Goal: Information Seeking & Learning: Learn about a topic

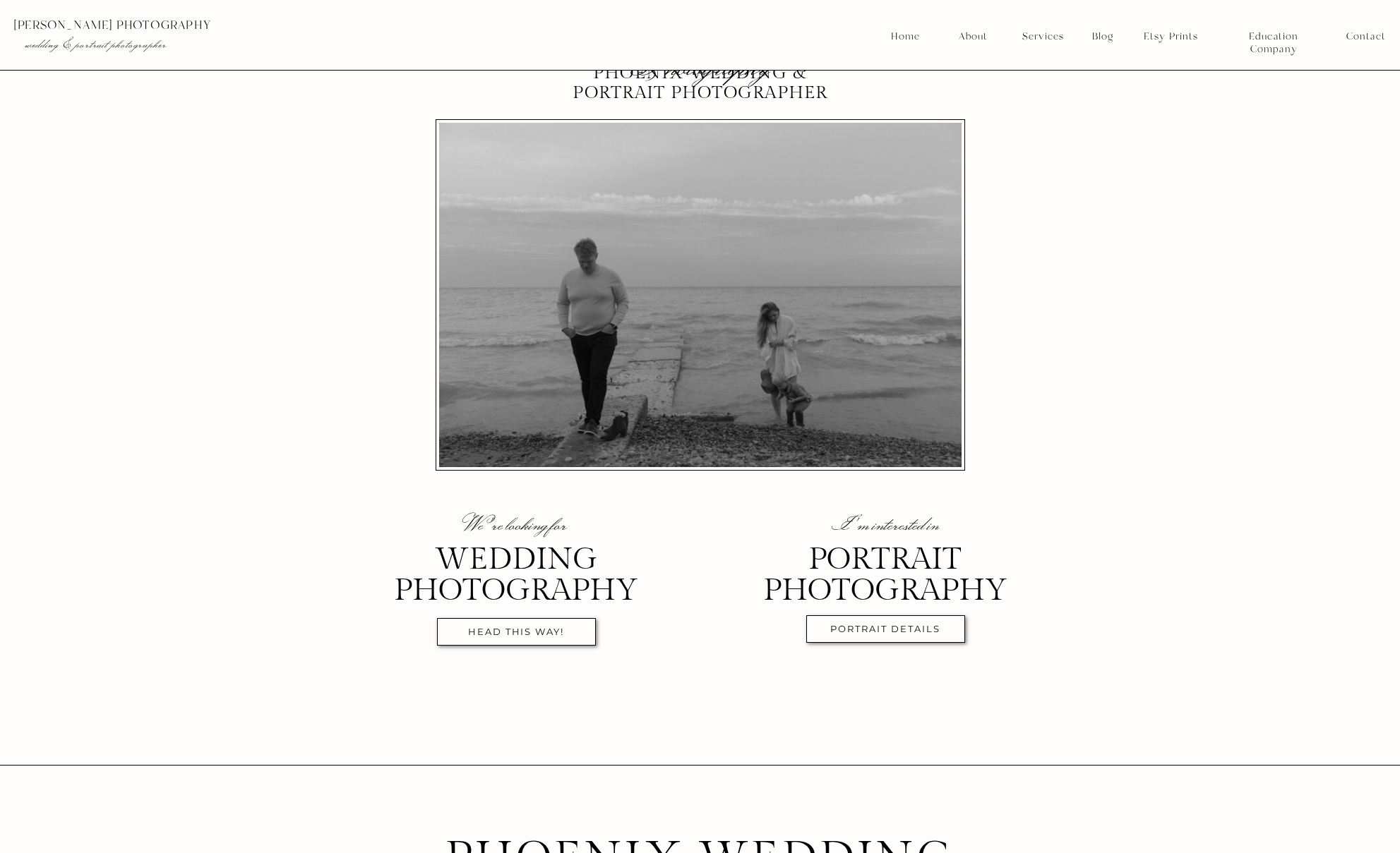
scroll to position [127, 0]
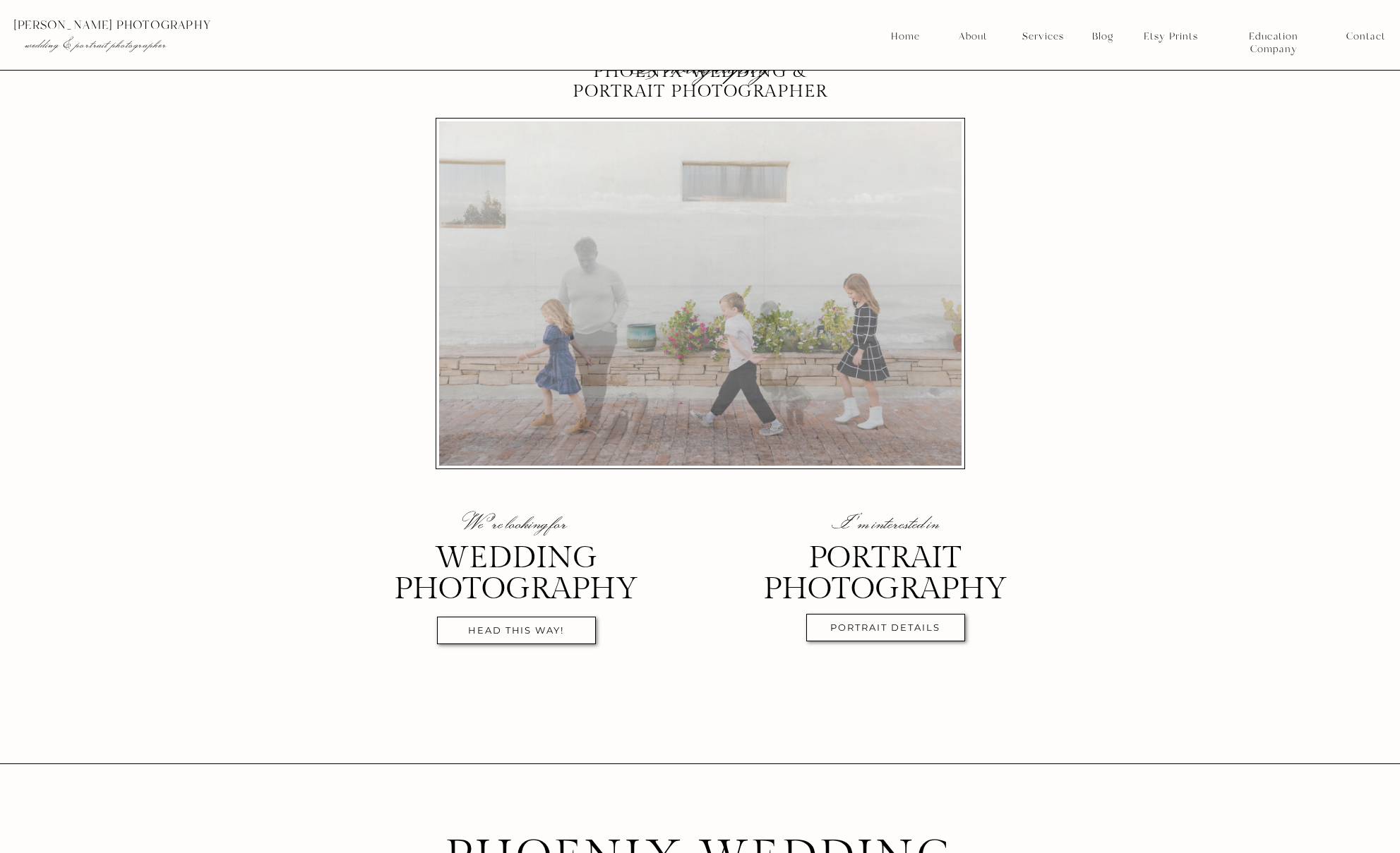
click at [541, 635] on nav "head this way!" at bounding box center [517, 633] width 145 height 16
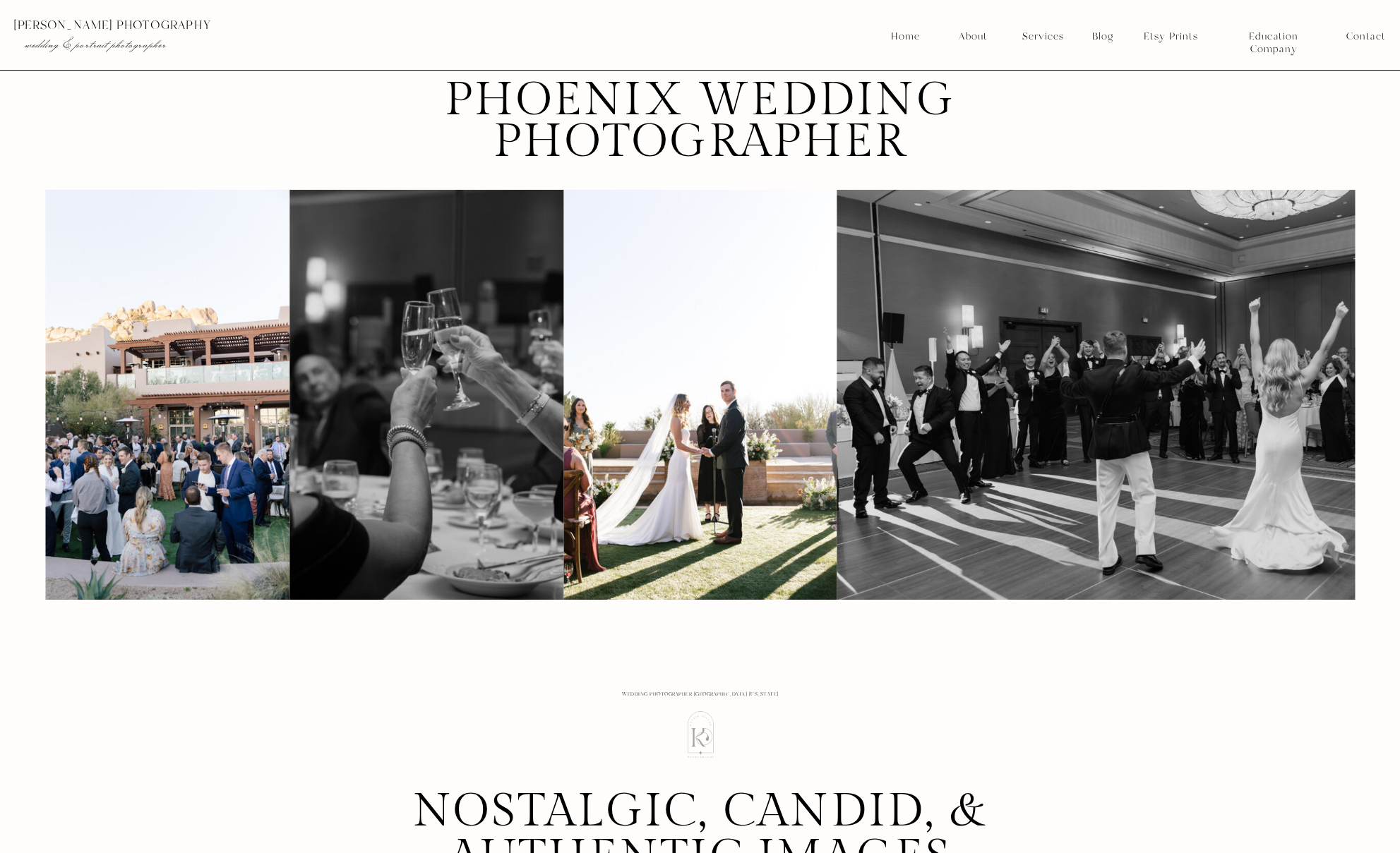
scroll to position [891, 0]
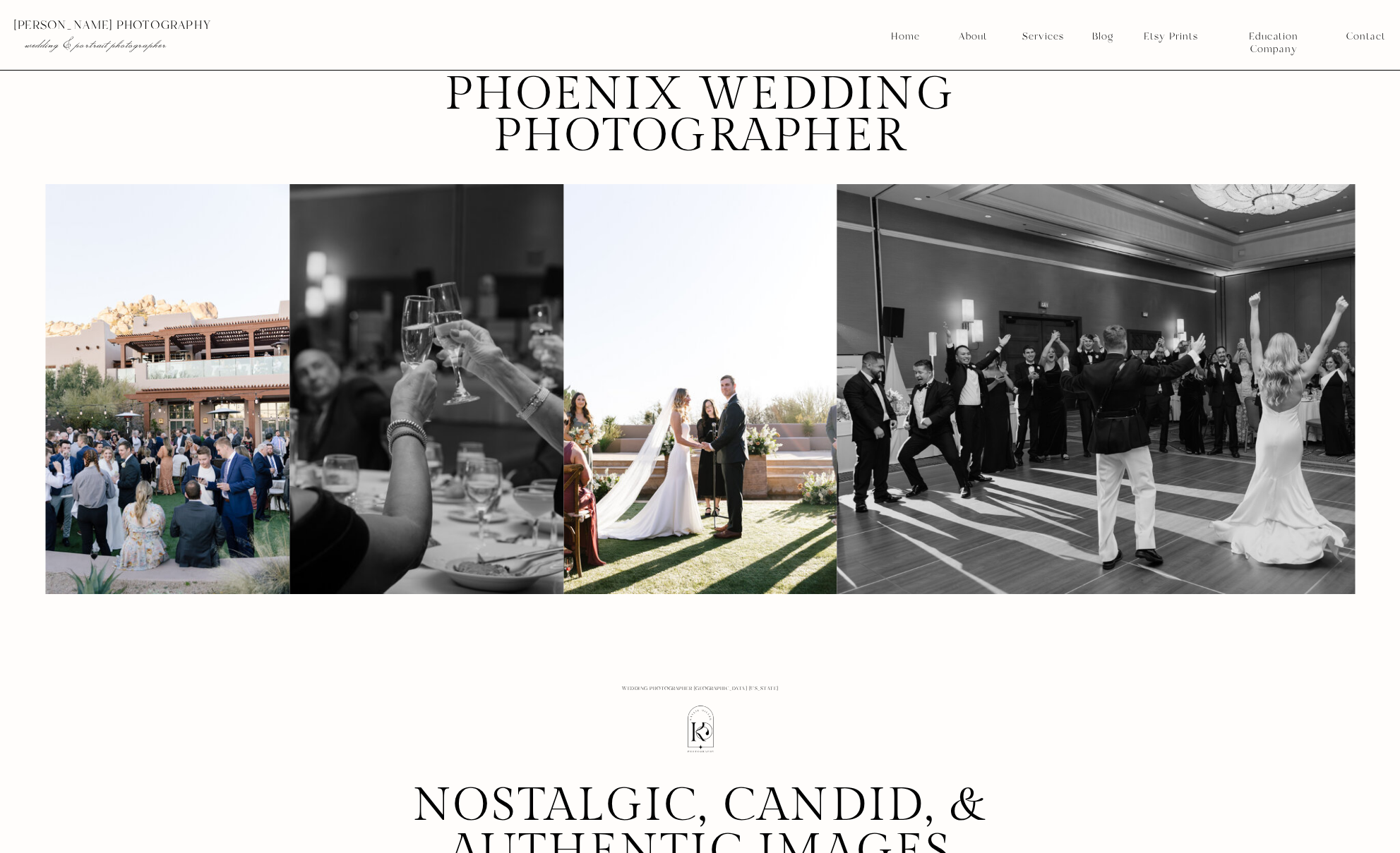
click at [722, 443] on img at bounding box center [699, 389] width 273 height 410
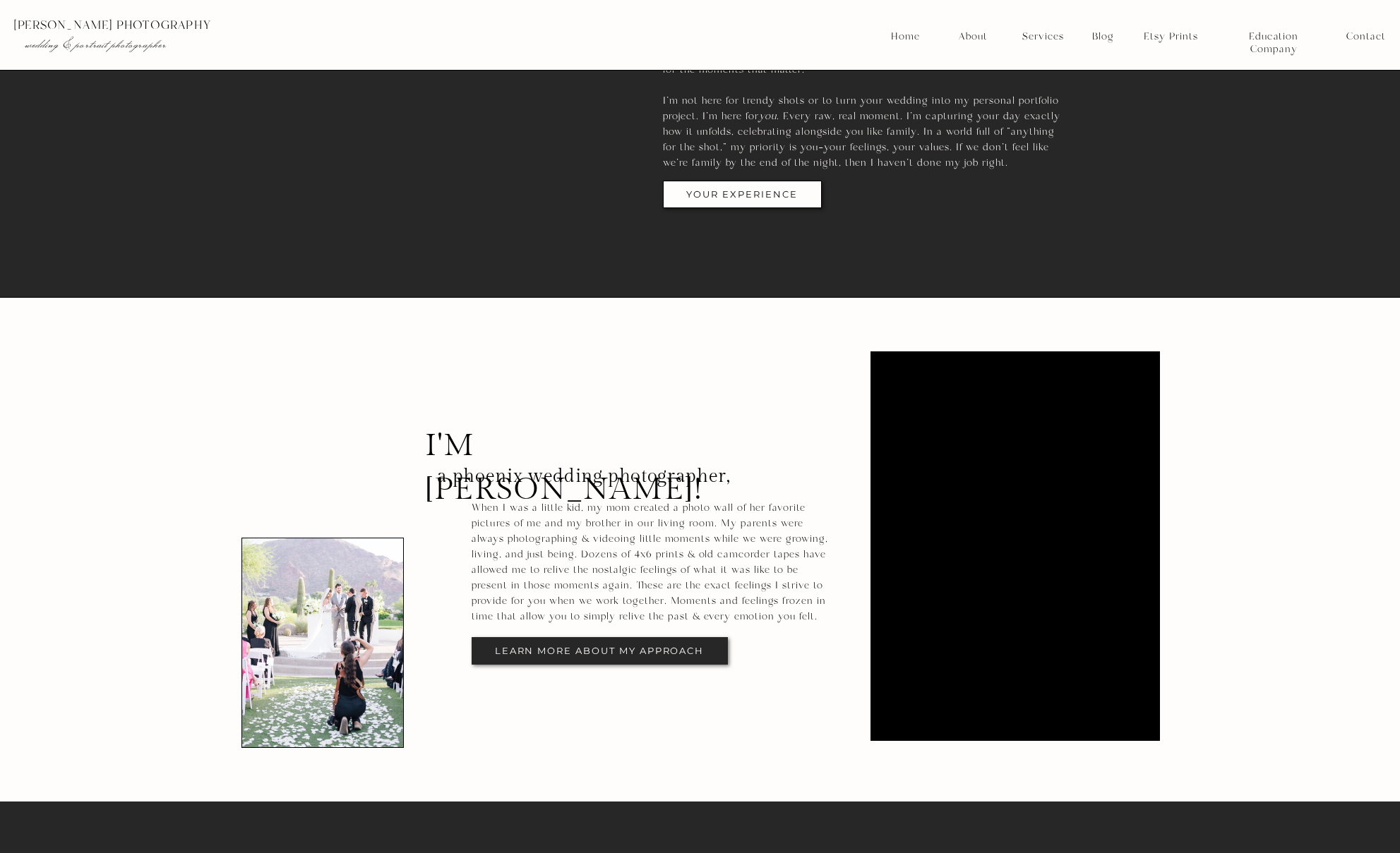
scroll to position [2418, 0]
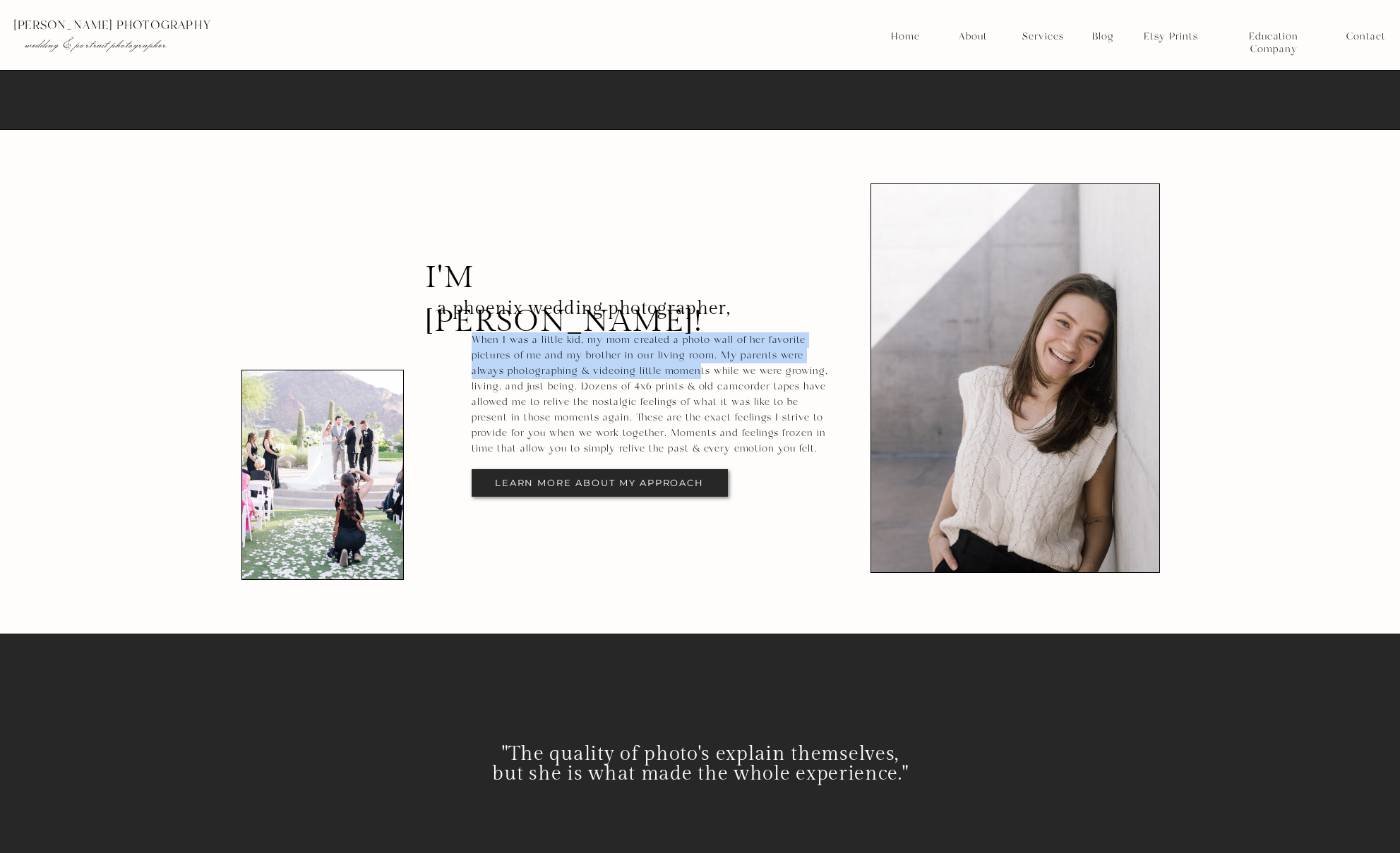
drag, startPoint x: 476, startPoint y: 343, endPoint x: 693, endPoint y: 363, distance: 217.9
click at [693, 363] on p "When I was a little kid, my mom created a photo wall of her favorite pictures o…" at bounding box center [650, 385] width 356 height 106
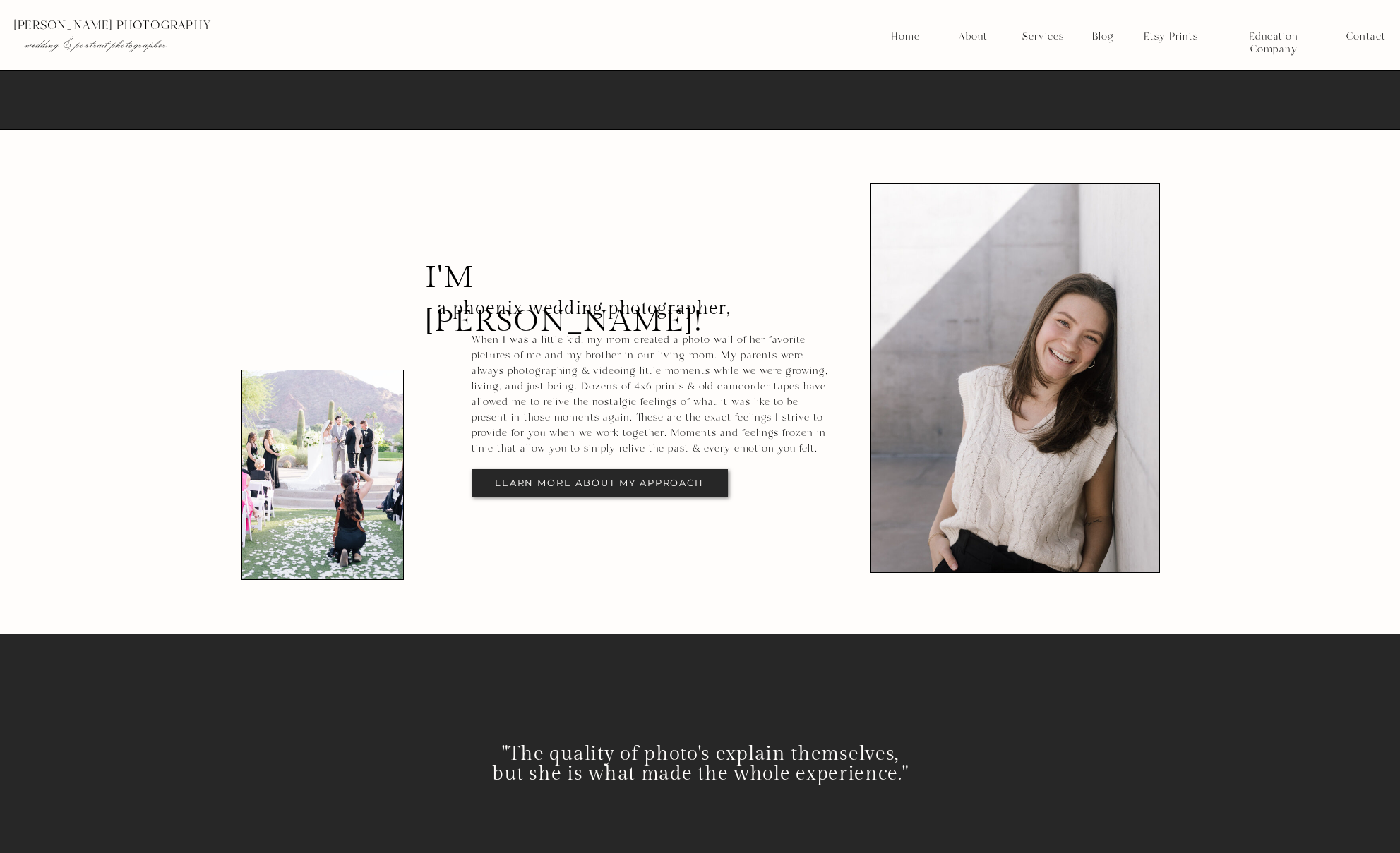
click at [691, 488] on nav "learn more about my approach" at bounding box center [599, 485] width 228 height 16
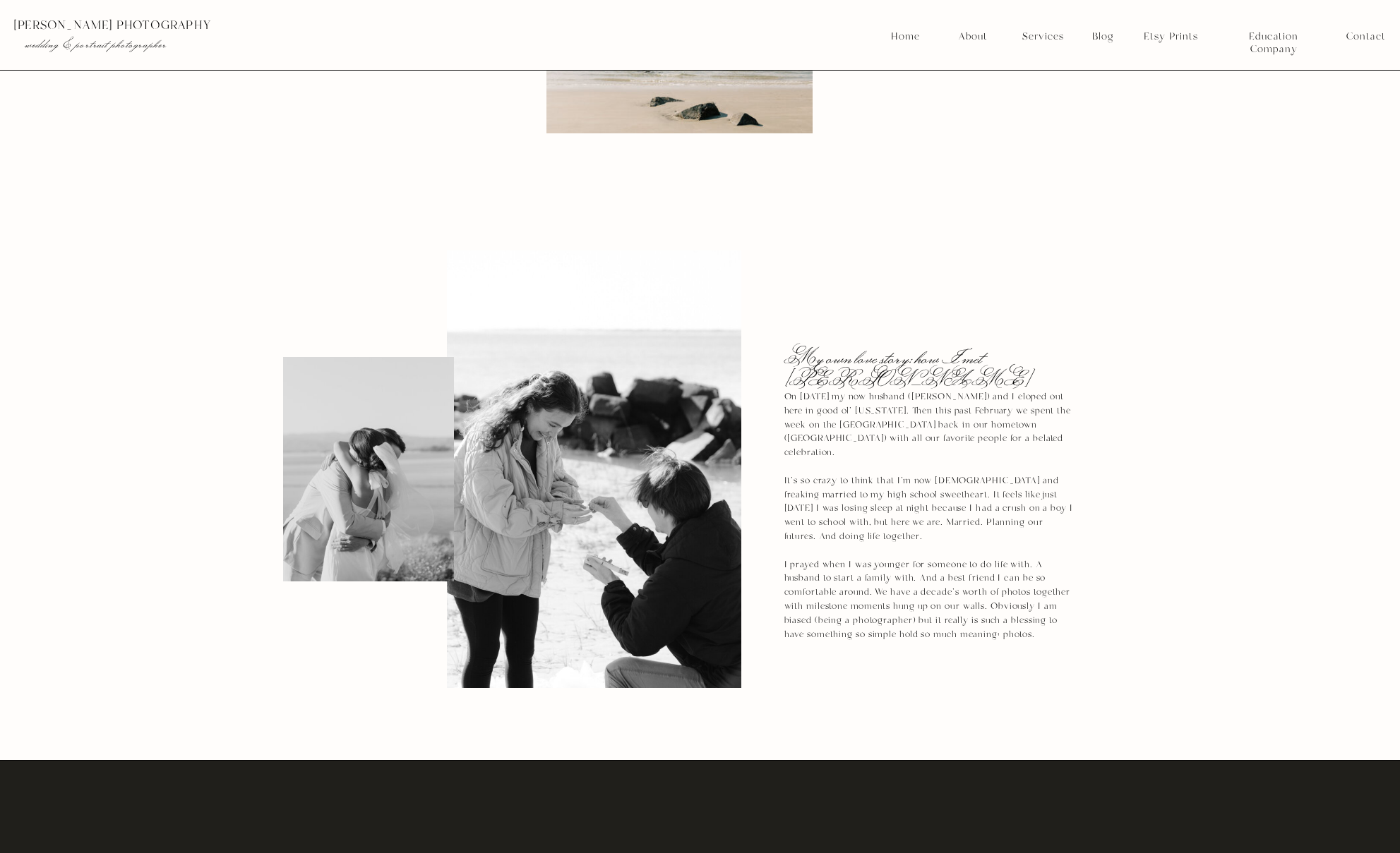
scroll to position [1227, 0]
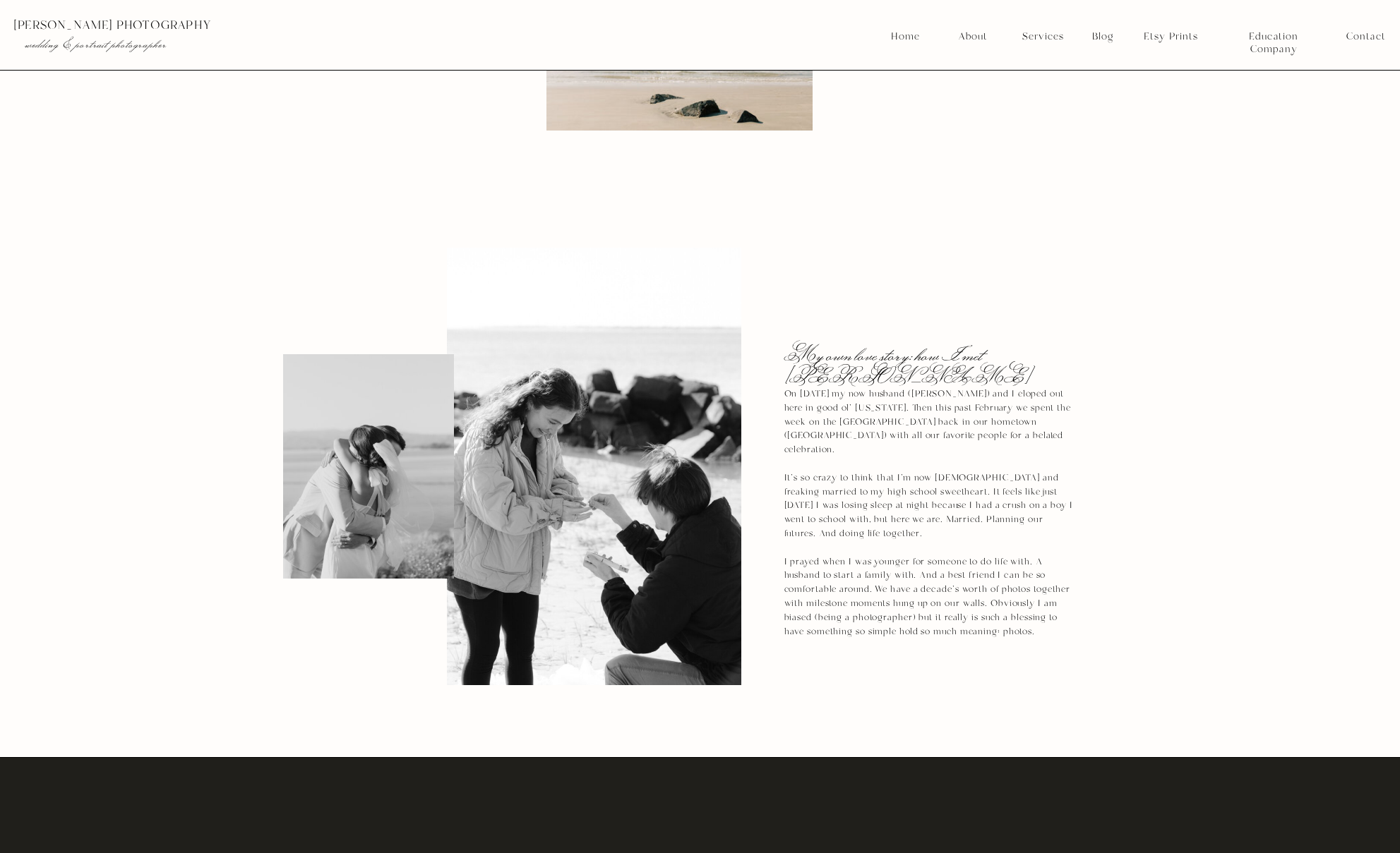
click at [905, 410] on p "On May 1, 2024 my now husband (Jackson) and I eloped out here in good ol' Arizo…" at bounding box center [929, 507] width 289 height 240
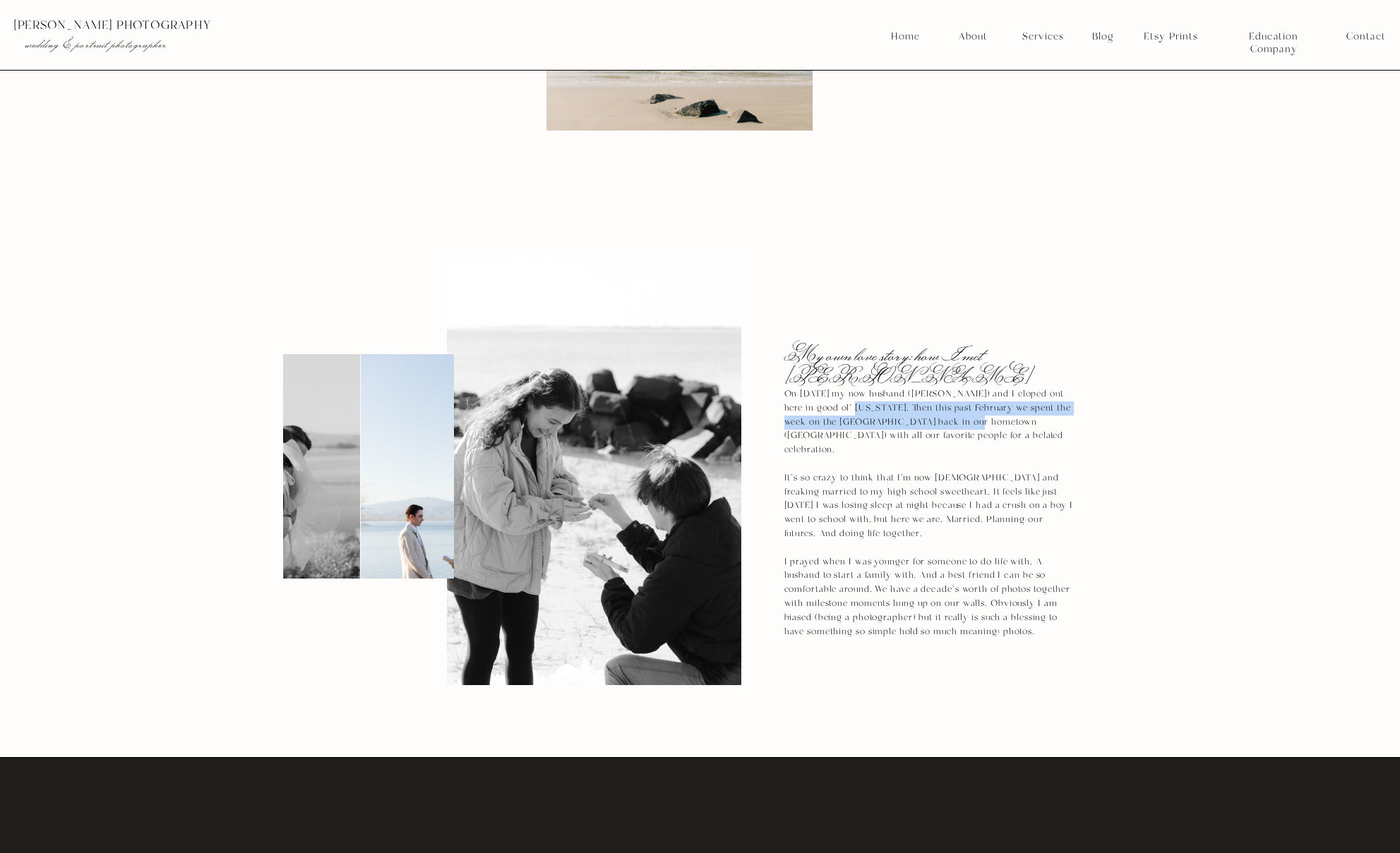
drag, startPoint x: 841, startPoint y: 402, endPoint x: 959, endPoint y: 417, distance: 118.9
click at [959, 417] on p "On May 1, 2024 my now husband (Jackson) and I eloped out here in good ol' Arizo…" at bounding box center [929, 507] width 289 height 240
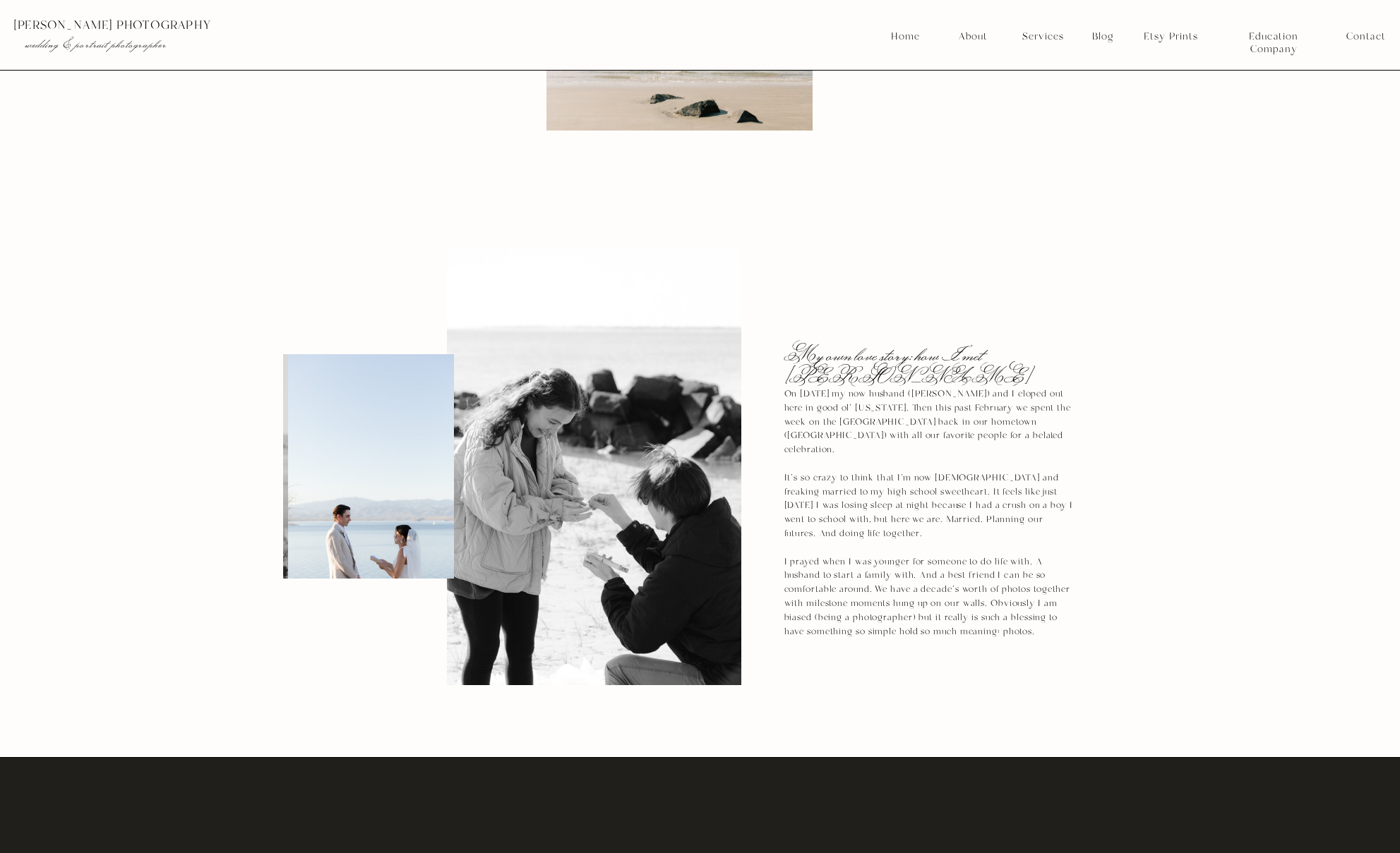
click at [959, 418] on p "On May 1, 2024 my now husband (Jackson) and I eloped out here in good ol' Arizo…" at bounding box center [929, 507] width 289 height 240
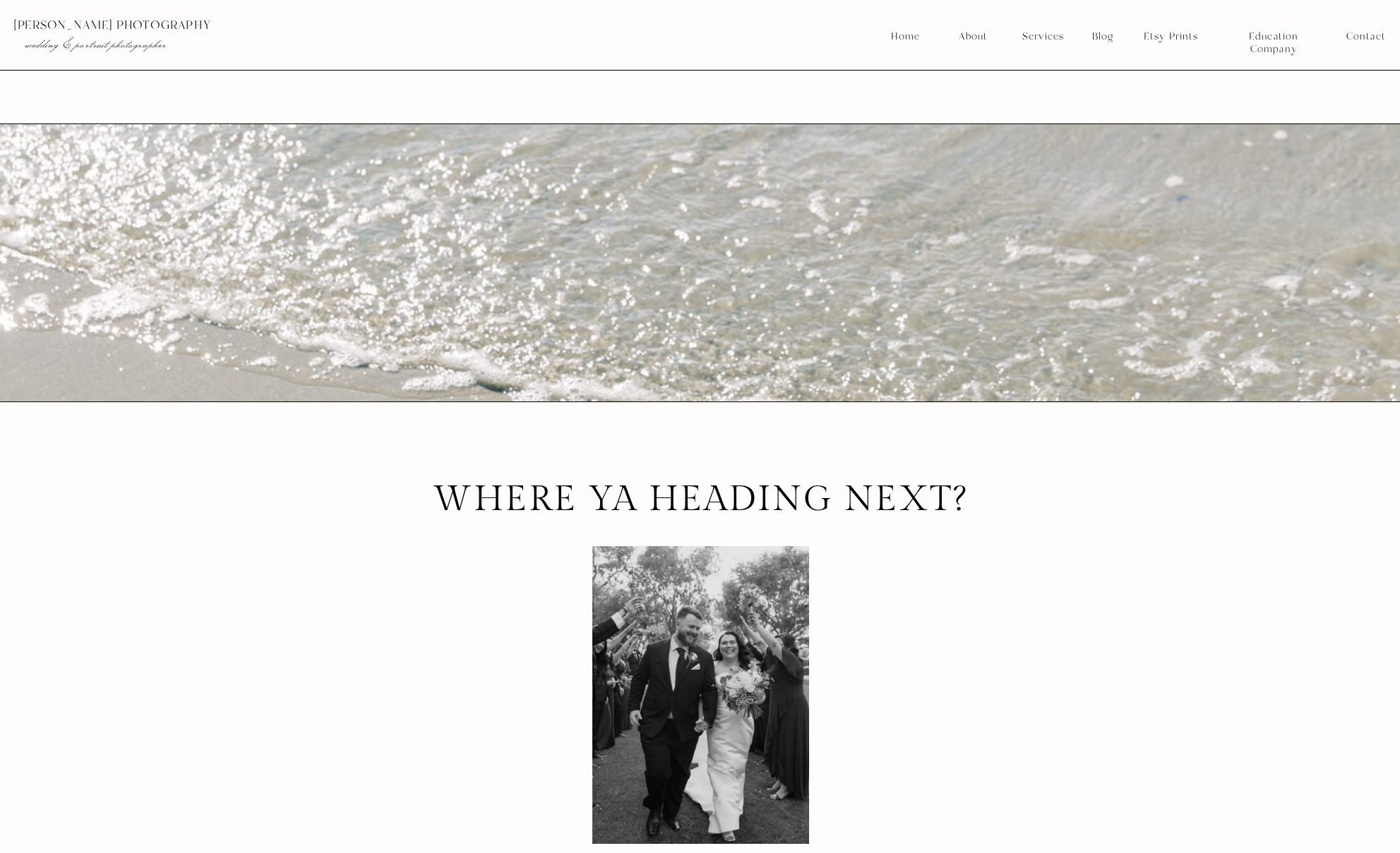
scroll to position [3262, 0]
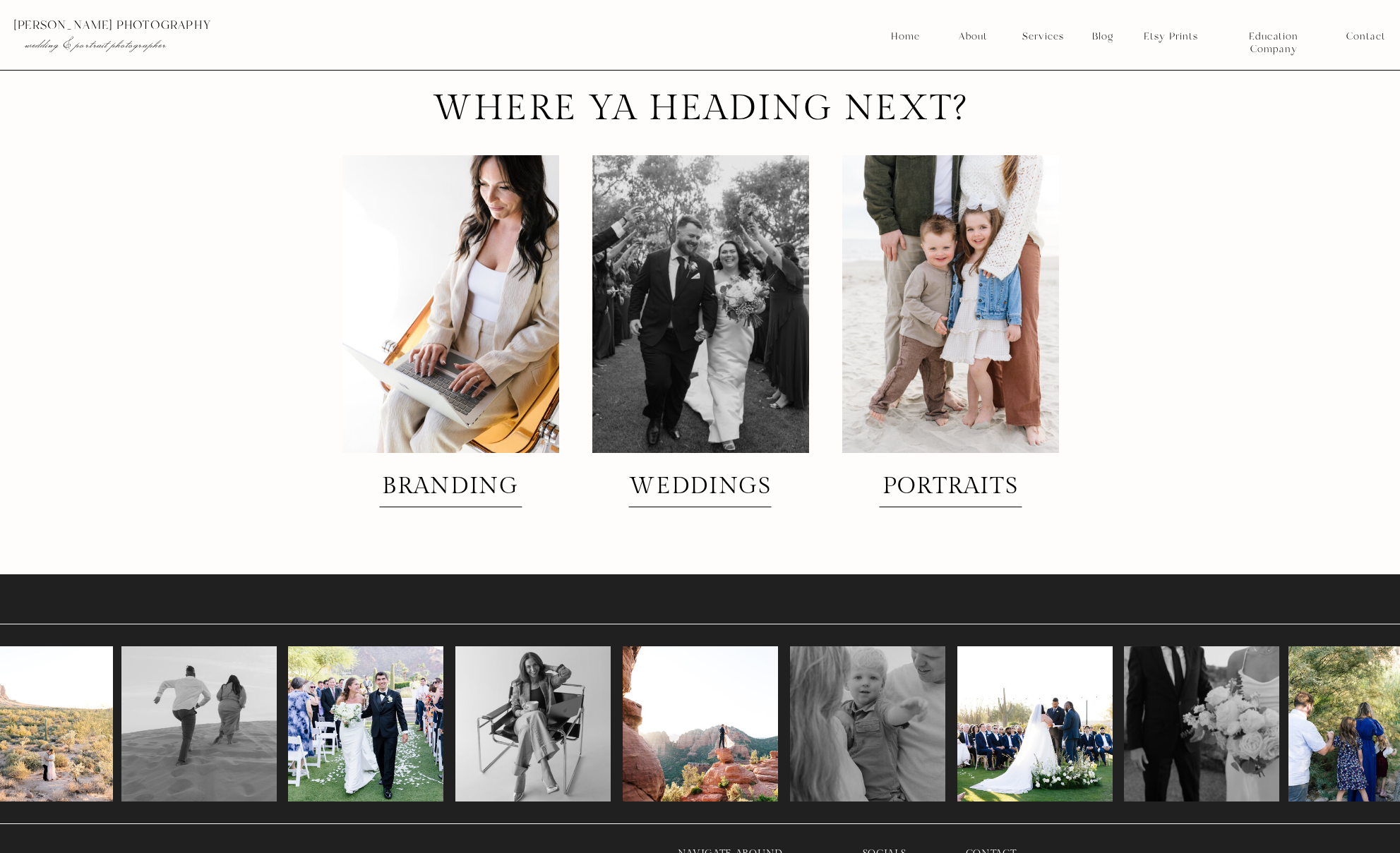
click at [738, 350] on div at bounding box center [701, 304] width 217 height 298
click at [727, 484] on h2 "weddings" at bounding box center [701, 487] width 152 height 25
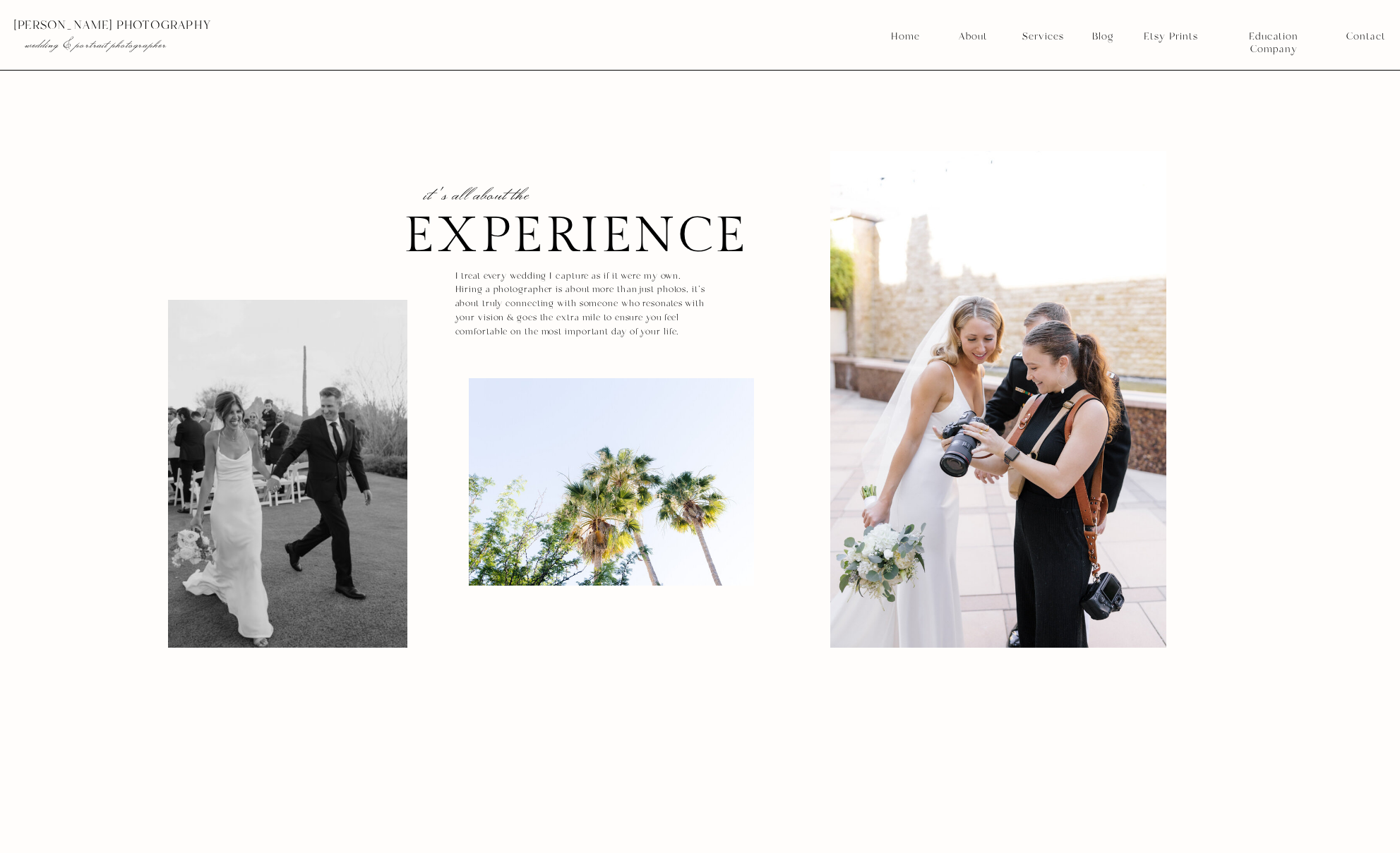
scroll to position [180, 0]
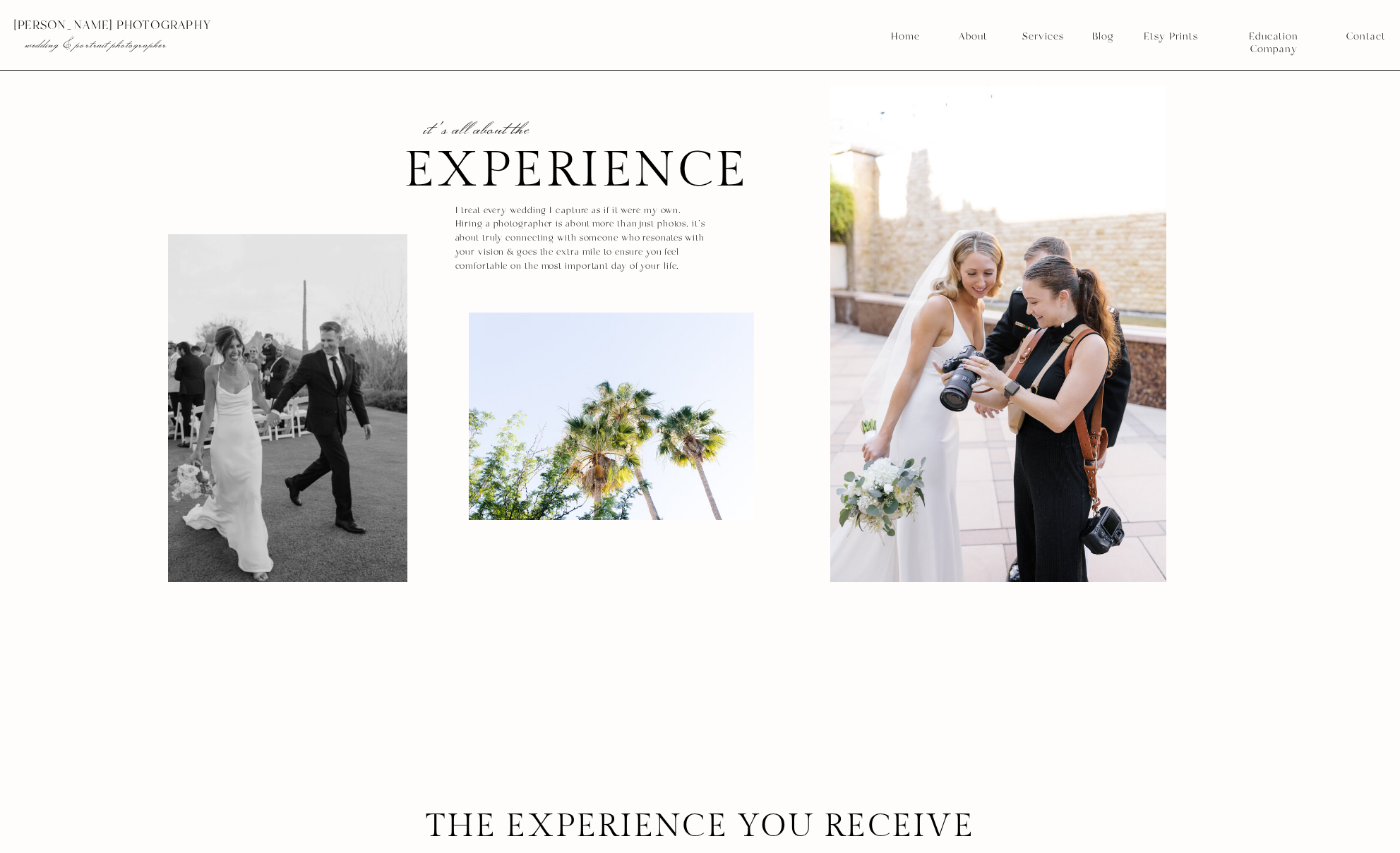
click at [1081, 403] on div at bounding box center [998, 333] width 336 height 497
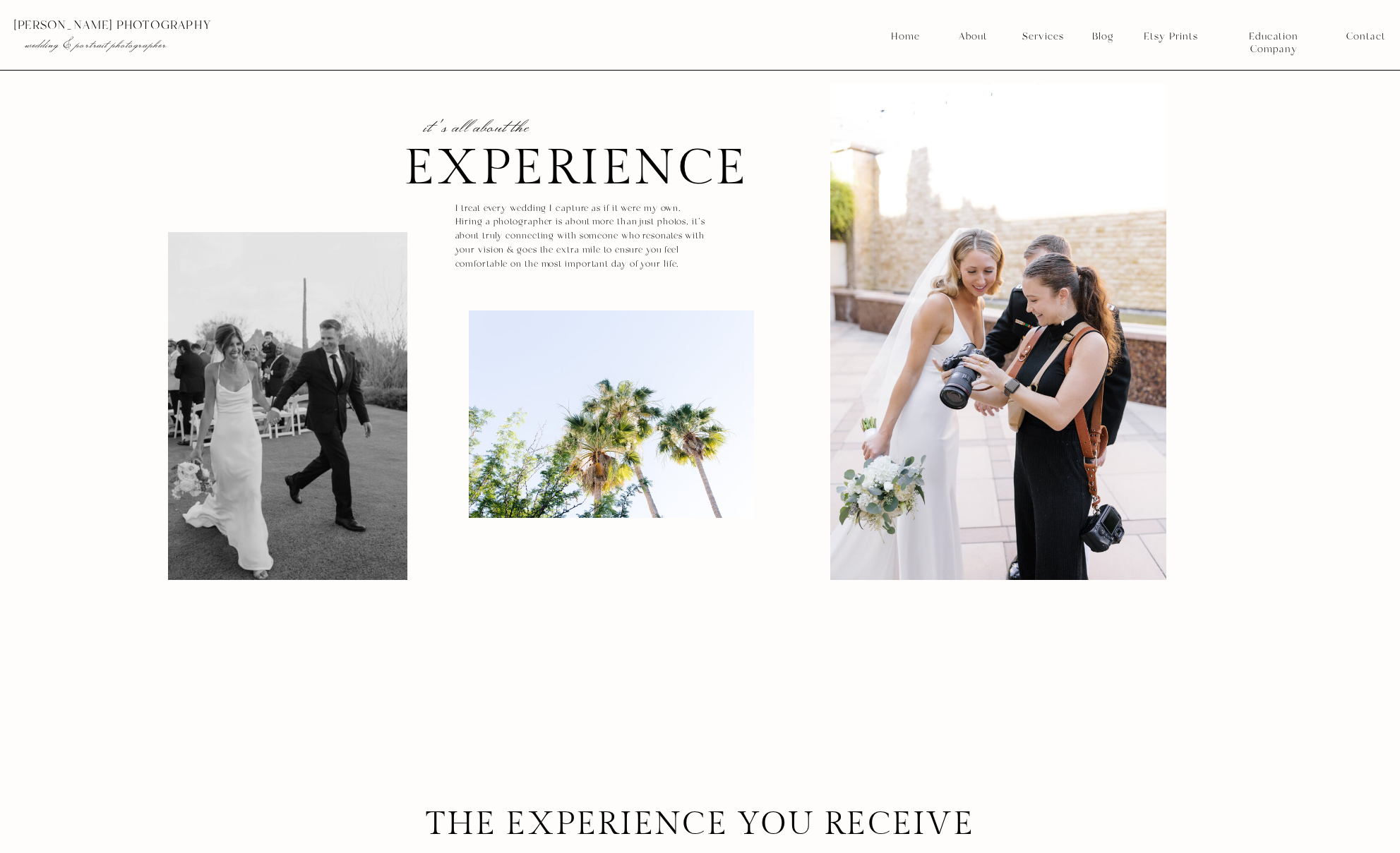
scroll to position [182, 0]
click at [579, 468] on div at bounding box center [610, 413] width 285 height 207
click at [401, 442] on div at bounding box center [288, 405] width 239 height 348
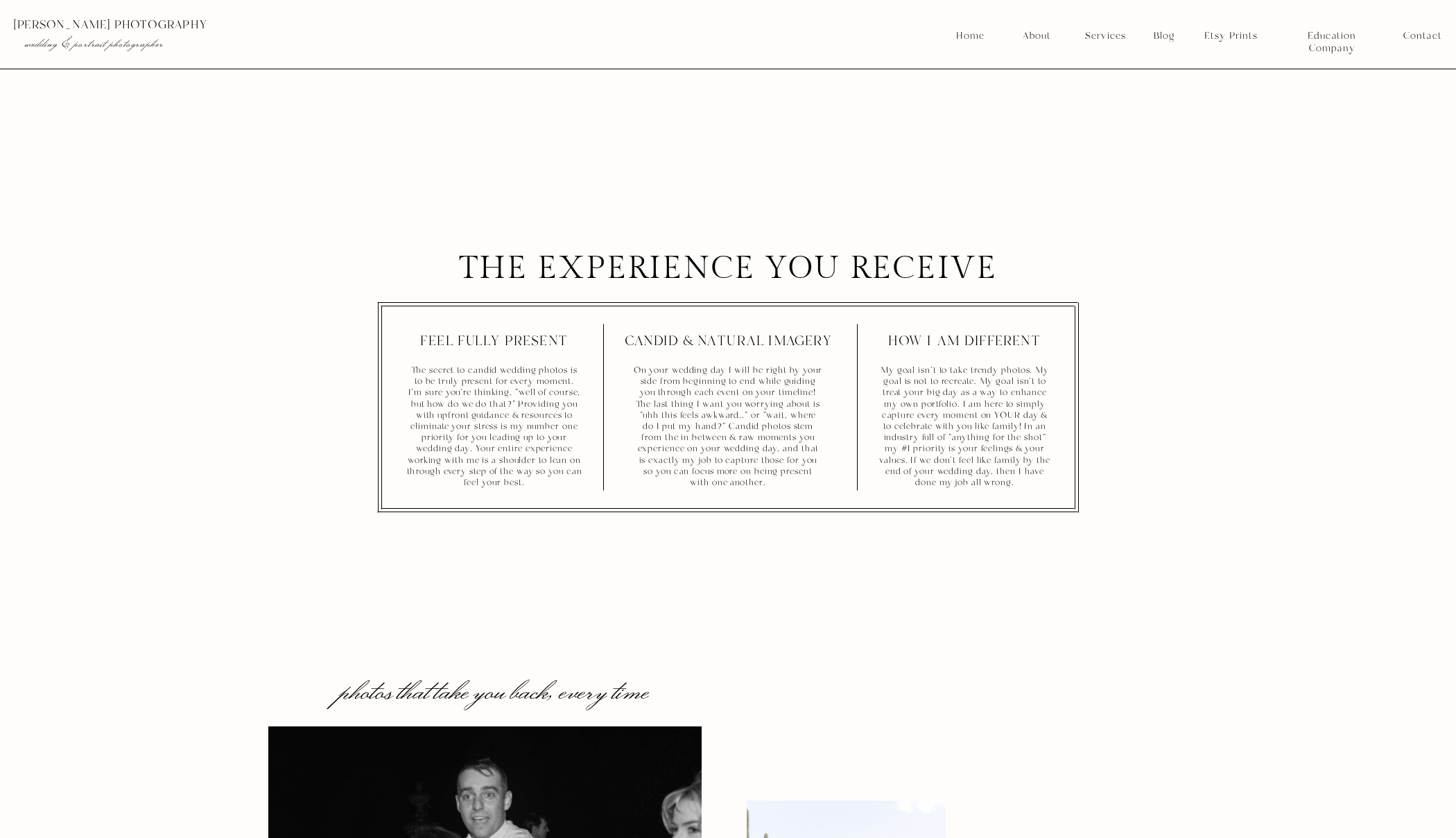
scroll to position [709, 0]
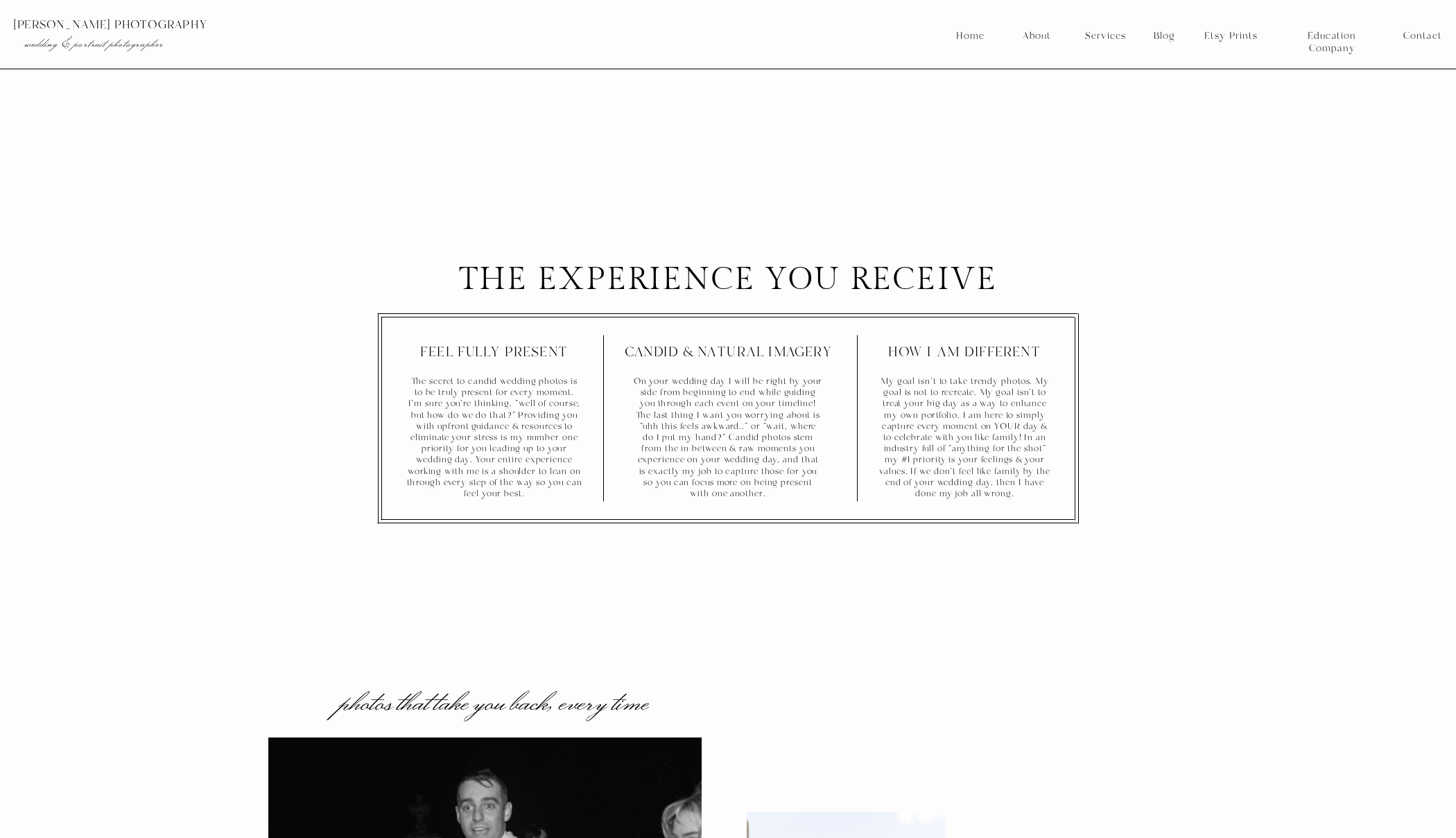
click at [943, 383] on p "My goal isn't to take trendy photos. My goal is not to recreate. My goal isn't …" at bounding box center [964, 435] width 177 height 121
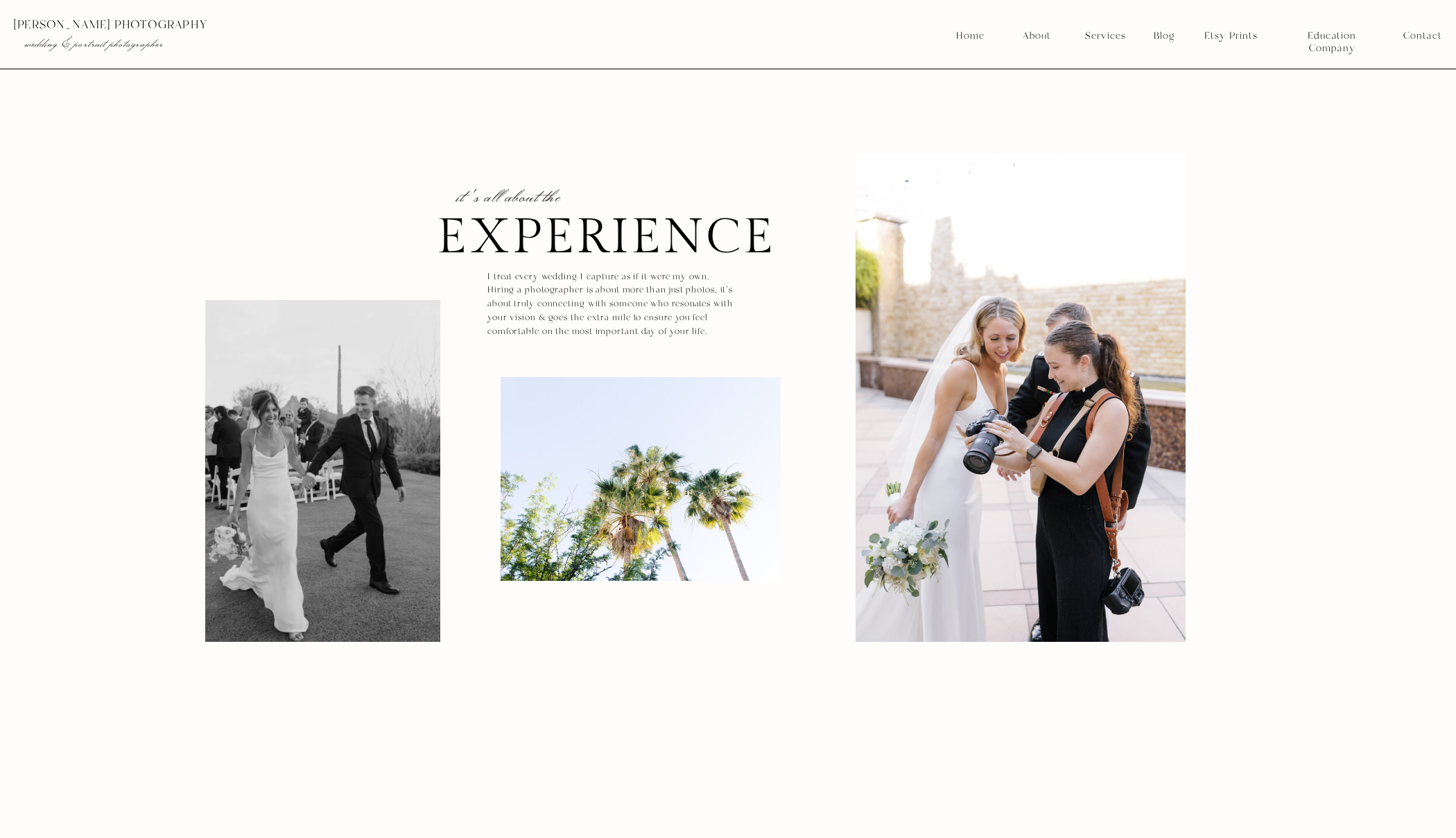
scroll to position [0, 0]
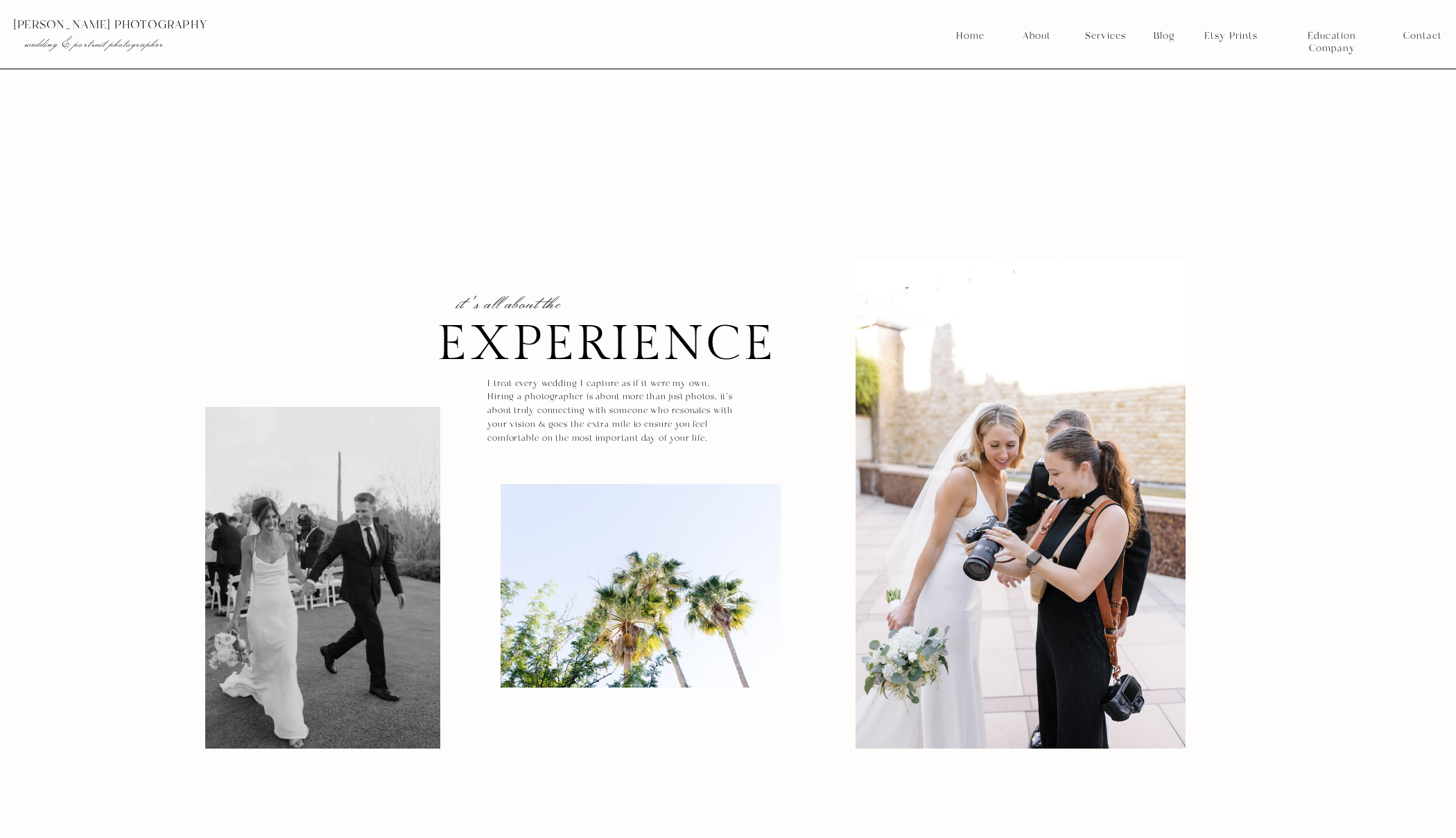
click at [1098, 34] on nav "Services" at bounding box center [1105, 36] width 52 height 13
click at [1107, 73] on nav "Weddings" at bounding box center [1106, 69] width 52 height 13
click at [1097, 64] on nav "Weddings" at bounding box center [1106, 69] width 52 height 13
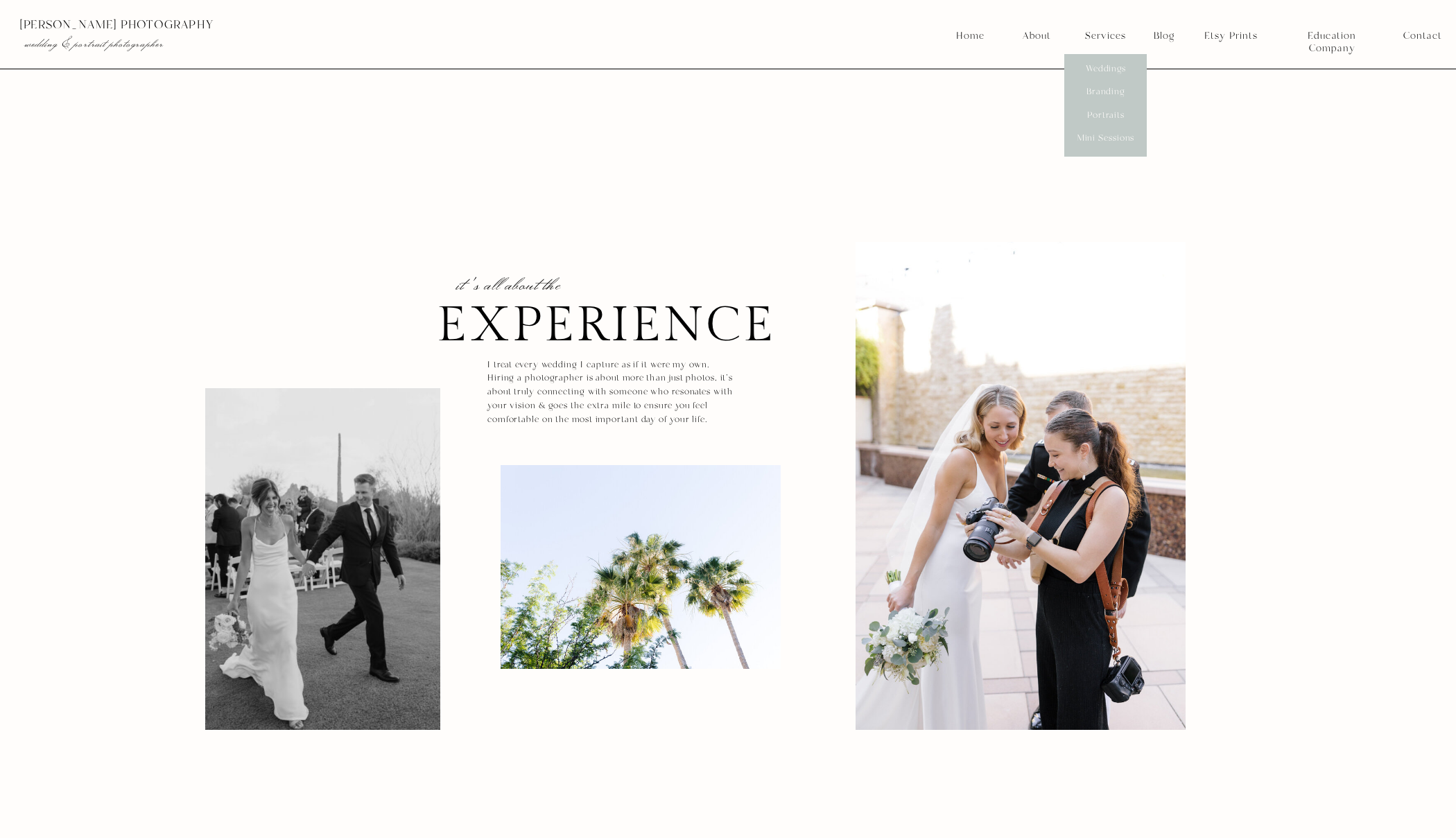
scroll to position [24, 0]
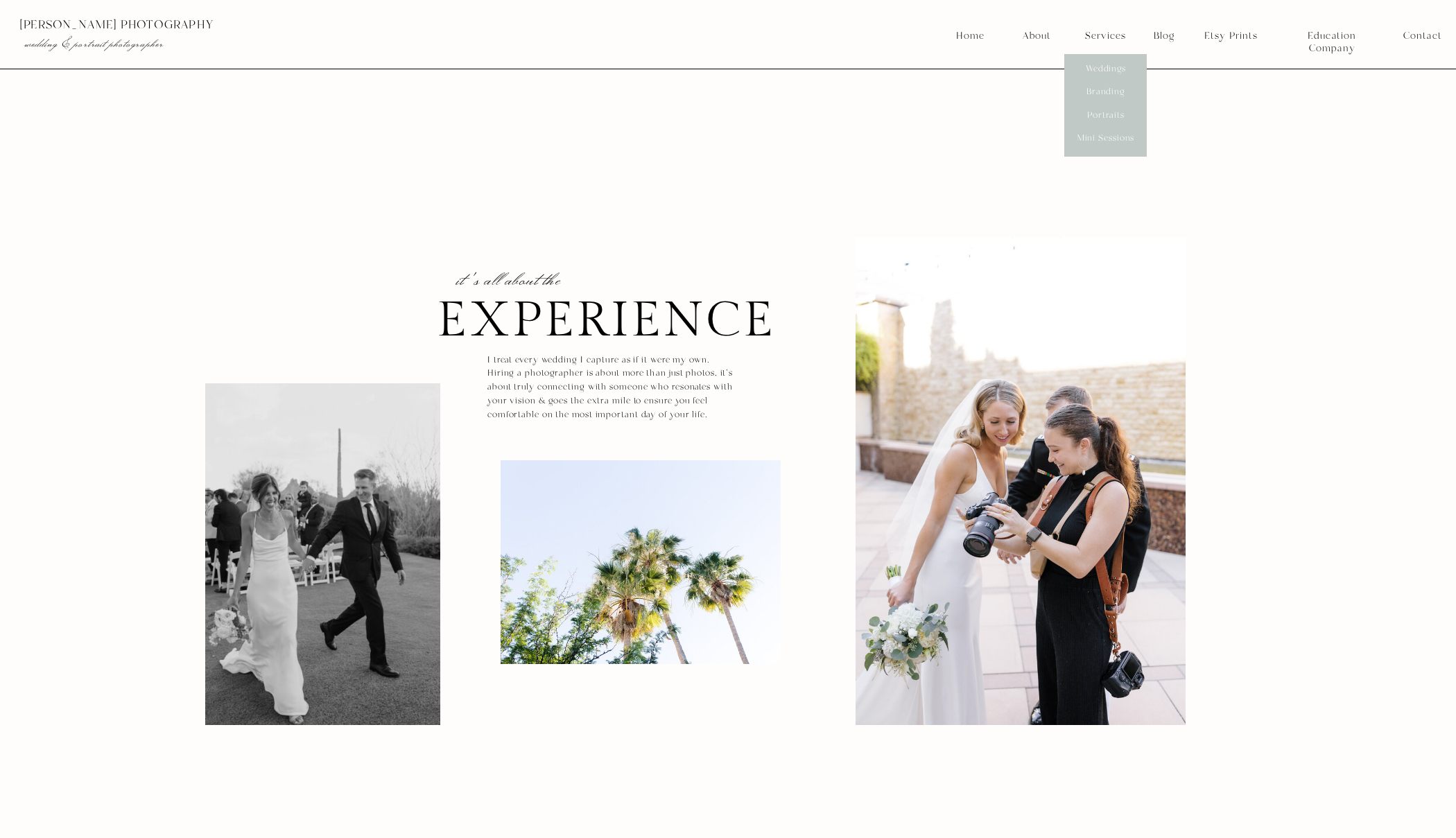
click at [1109, 71] on nav "Weddings" at bounding box center [1106, 69] width 52 height 13
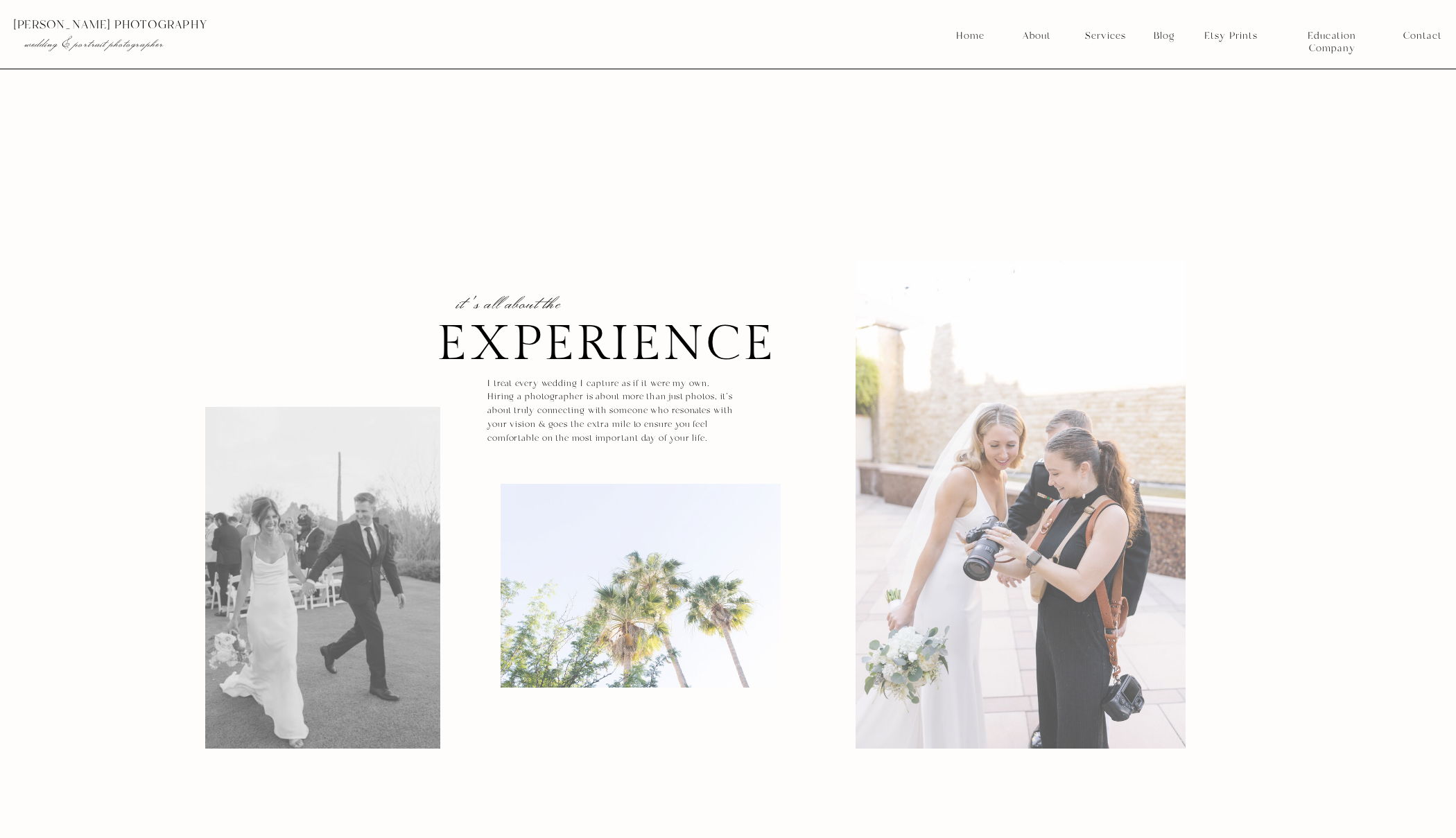
scroll to position [24, 0]
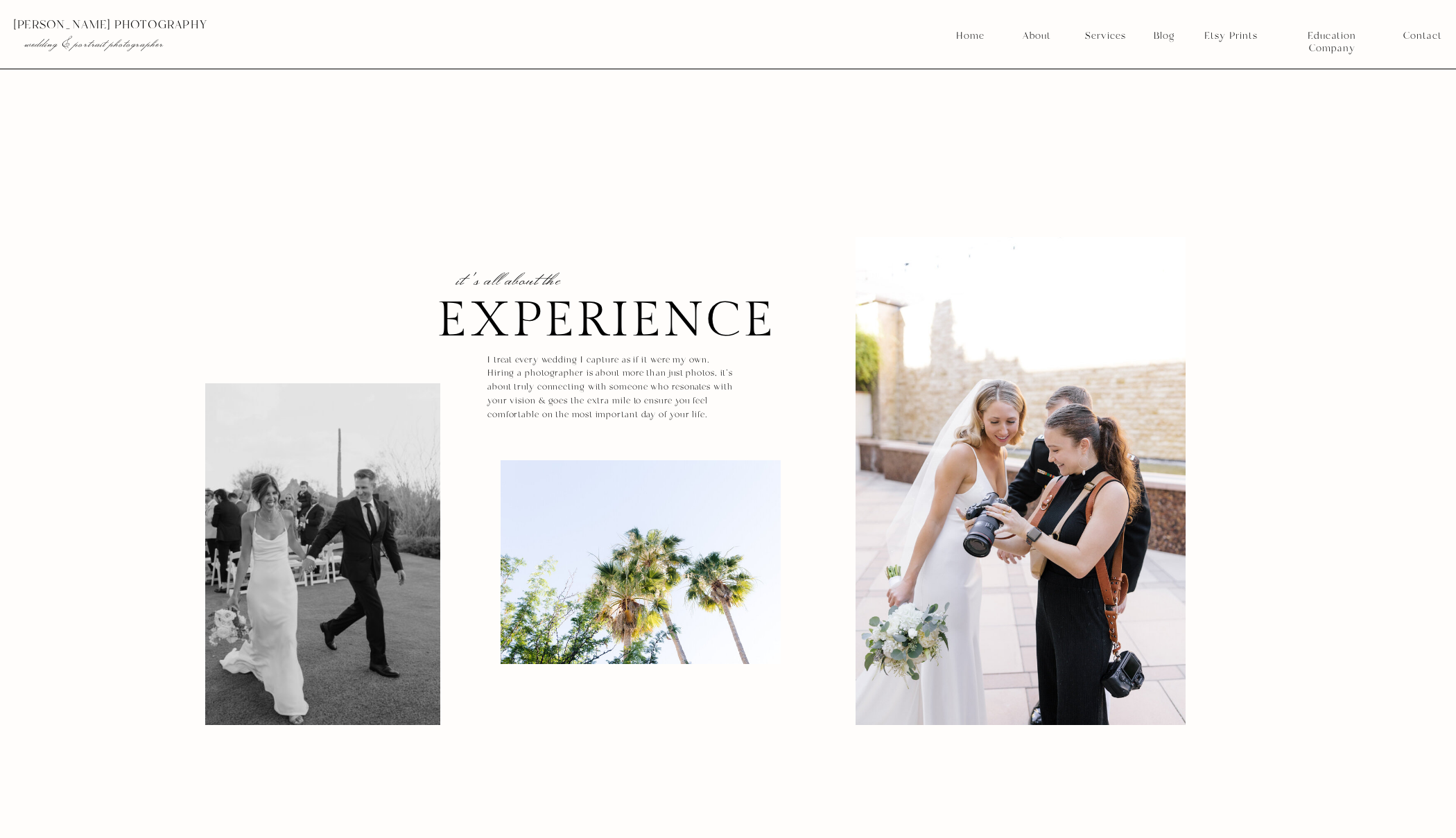
click at [1108, 36] on nav "Services" at bounding box center [1105, 36] width 52 height 13
click at [1110, 73] on nav "Weddings" at bounding box center [1106, 69] width 52 height 13
click at [1327, 38] on nav "Education Company" at bounding box center [1332, 36] width 96 height 13
drag, startPoint x: 1267, startPoint y: 89, endPoint x: 1141, endPoint y: 60, distance: 129.3
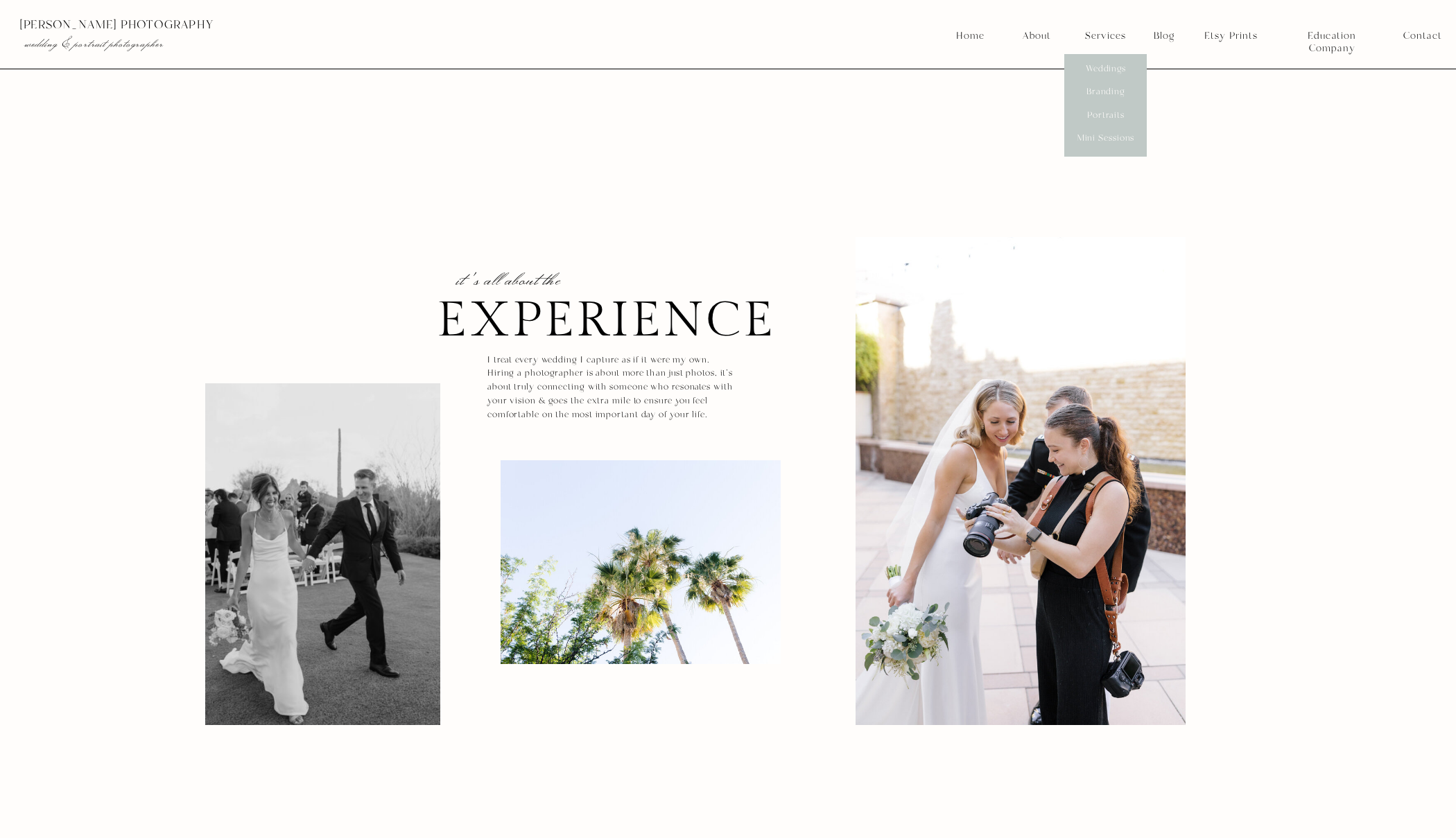
click at [957, 36] on nav "Home" at bounding box center [970, 36] width 30 height 13
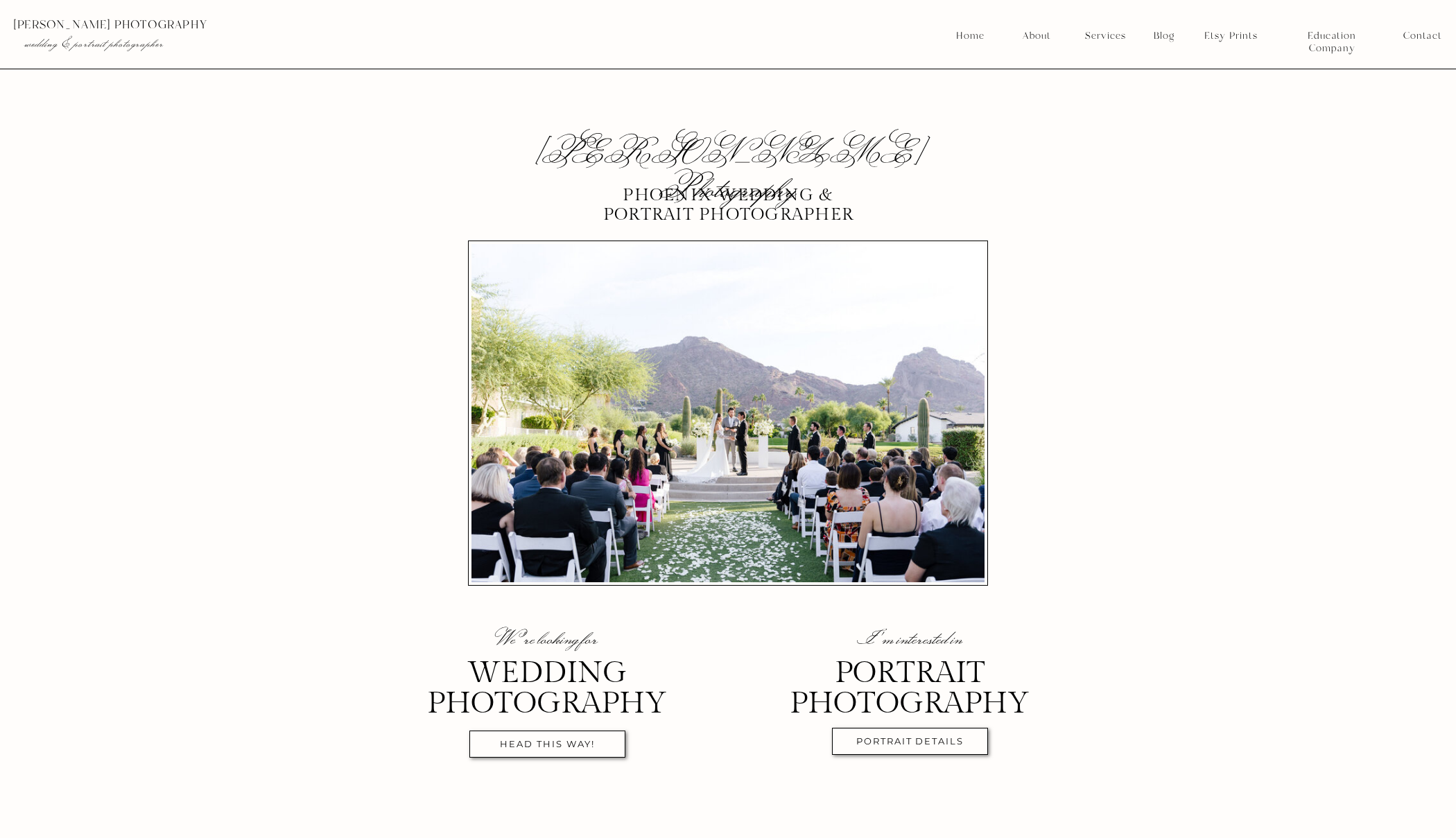
click at [1037, 38] on nav "About" at bounding box center [1037, 36] width 36 height 13
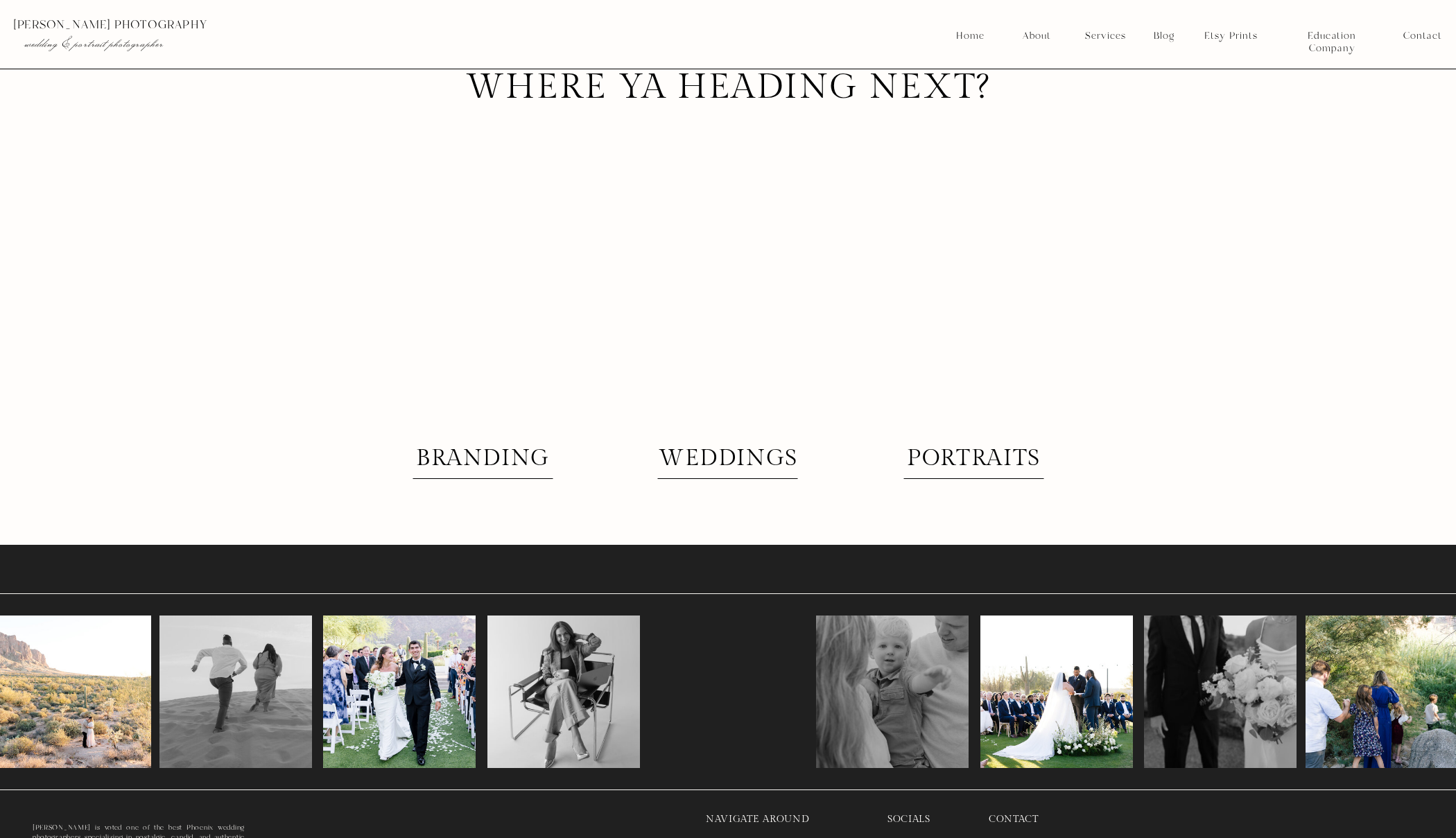
scroll to position [3333, 0]
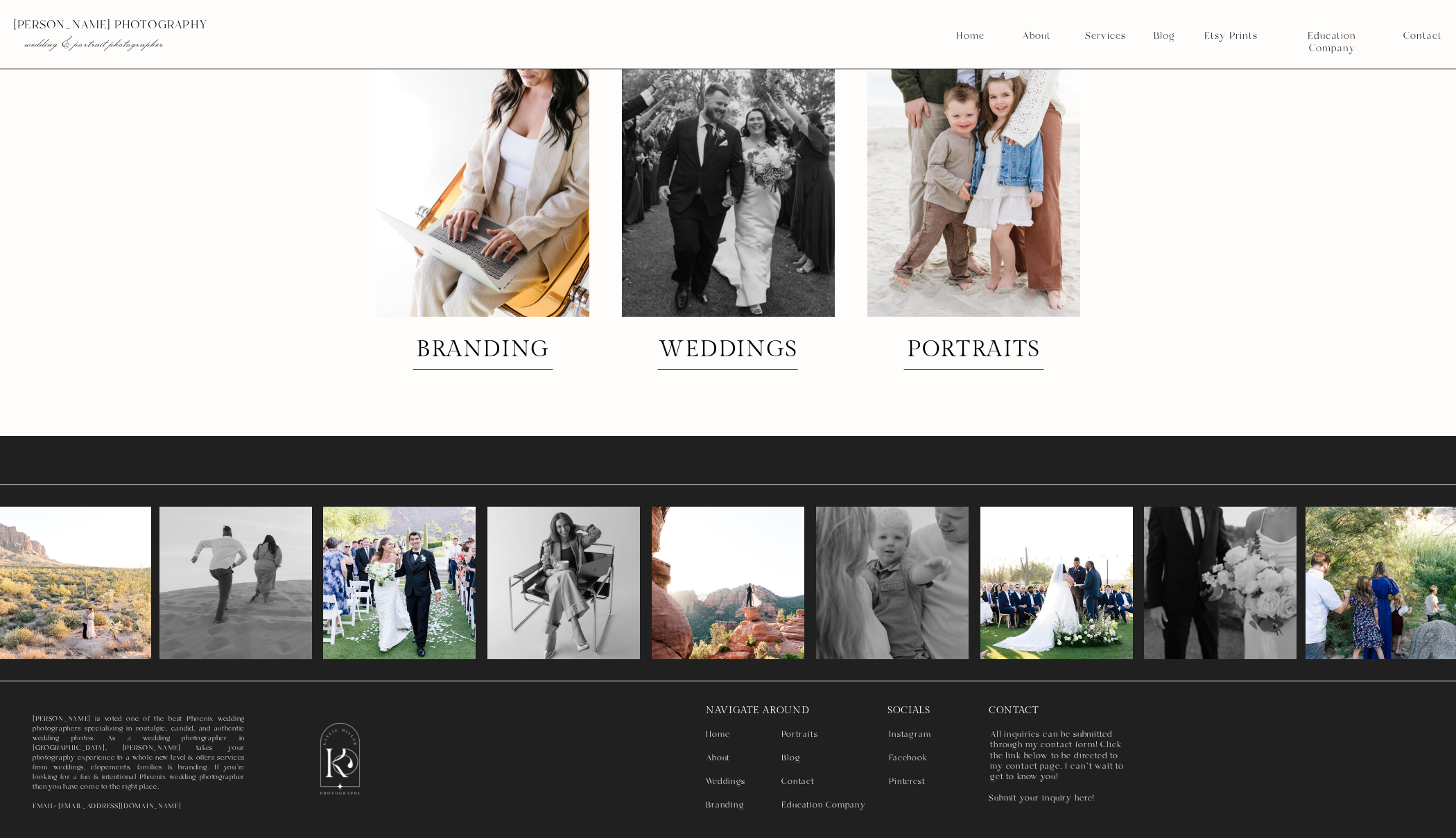
click at [728, 781] on nav "Weddings" at bounding box center [732, 780] width 53 height 9
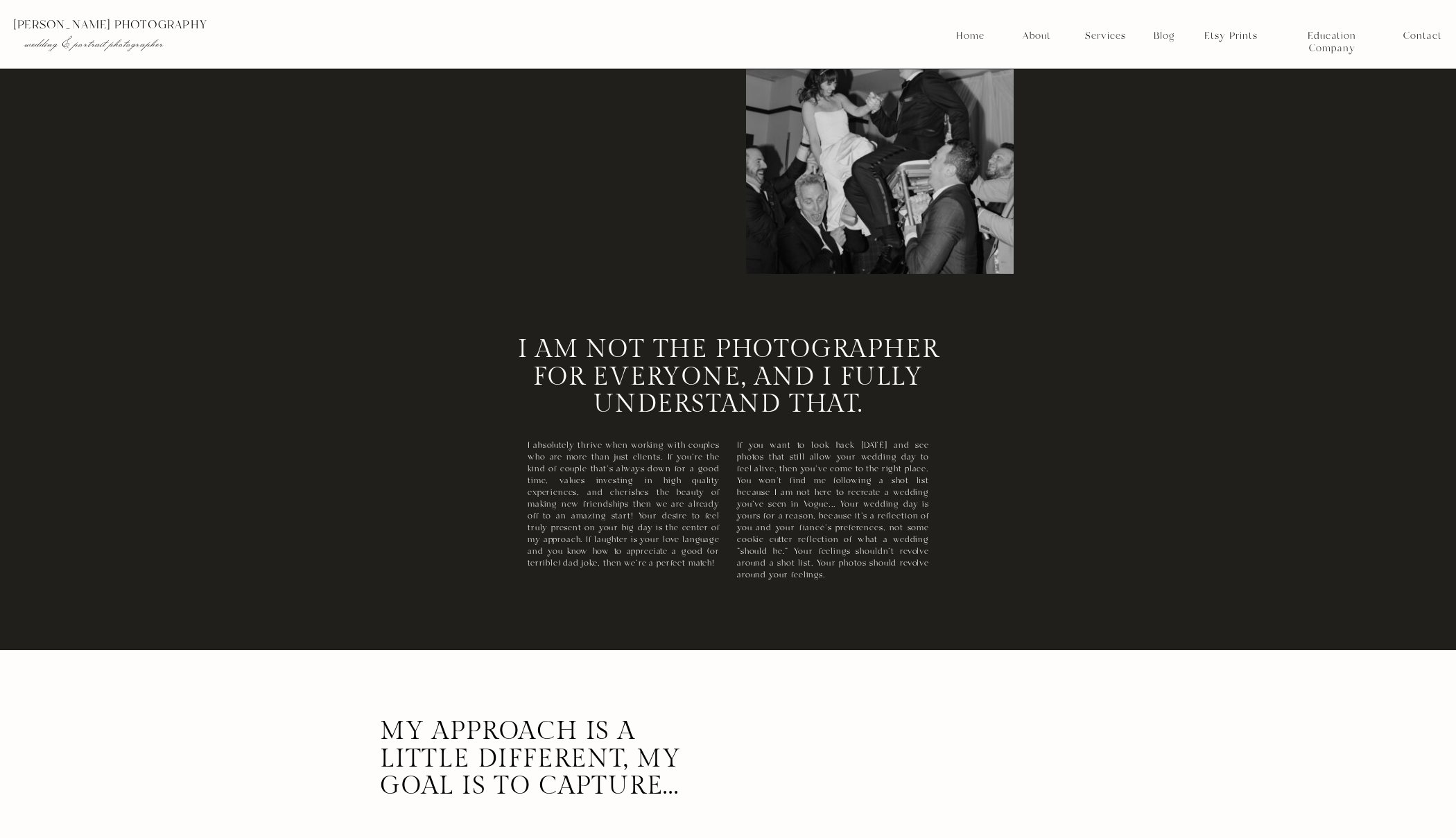
scroll to position [3234, 0]
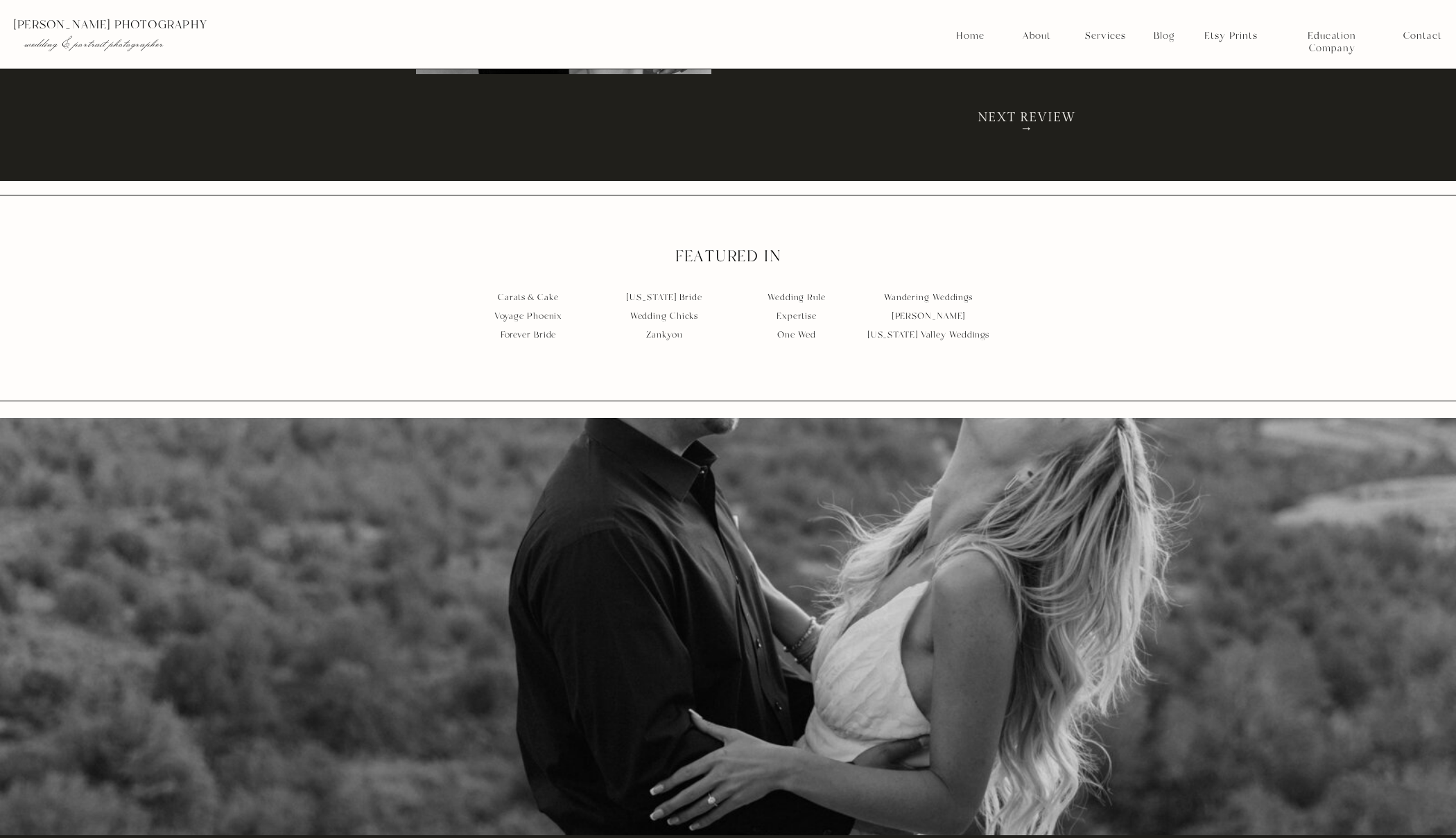
click at [680, 311] on p "Arizona Bride Wedding Chicks Zankyou" at bounding box center [664, 323] width 136 height 69
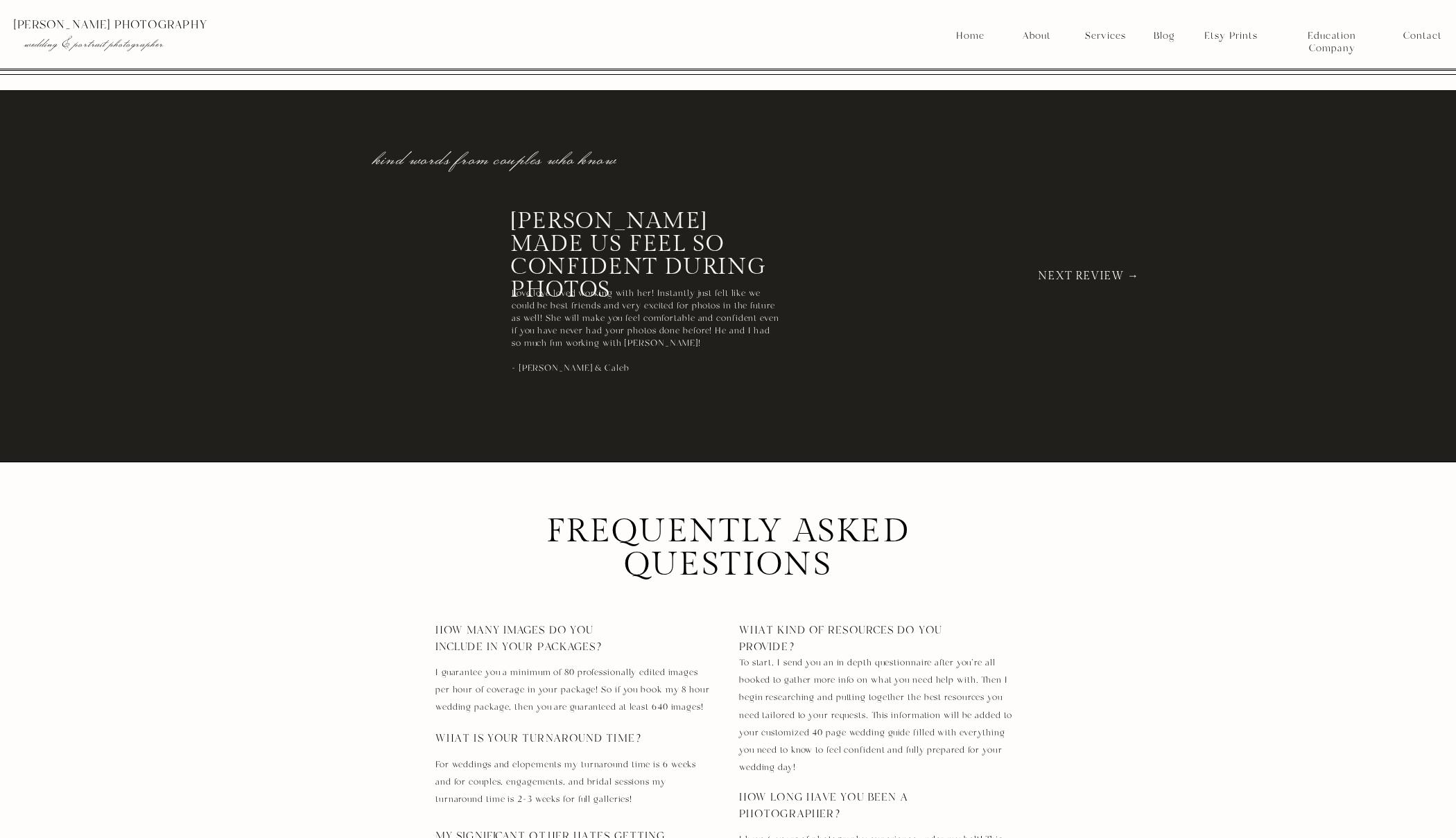
scroll to position [9806, 0]
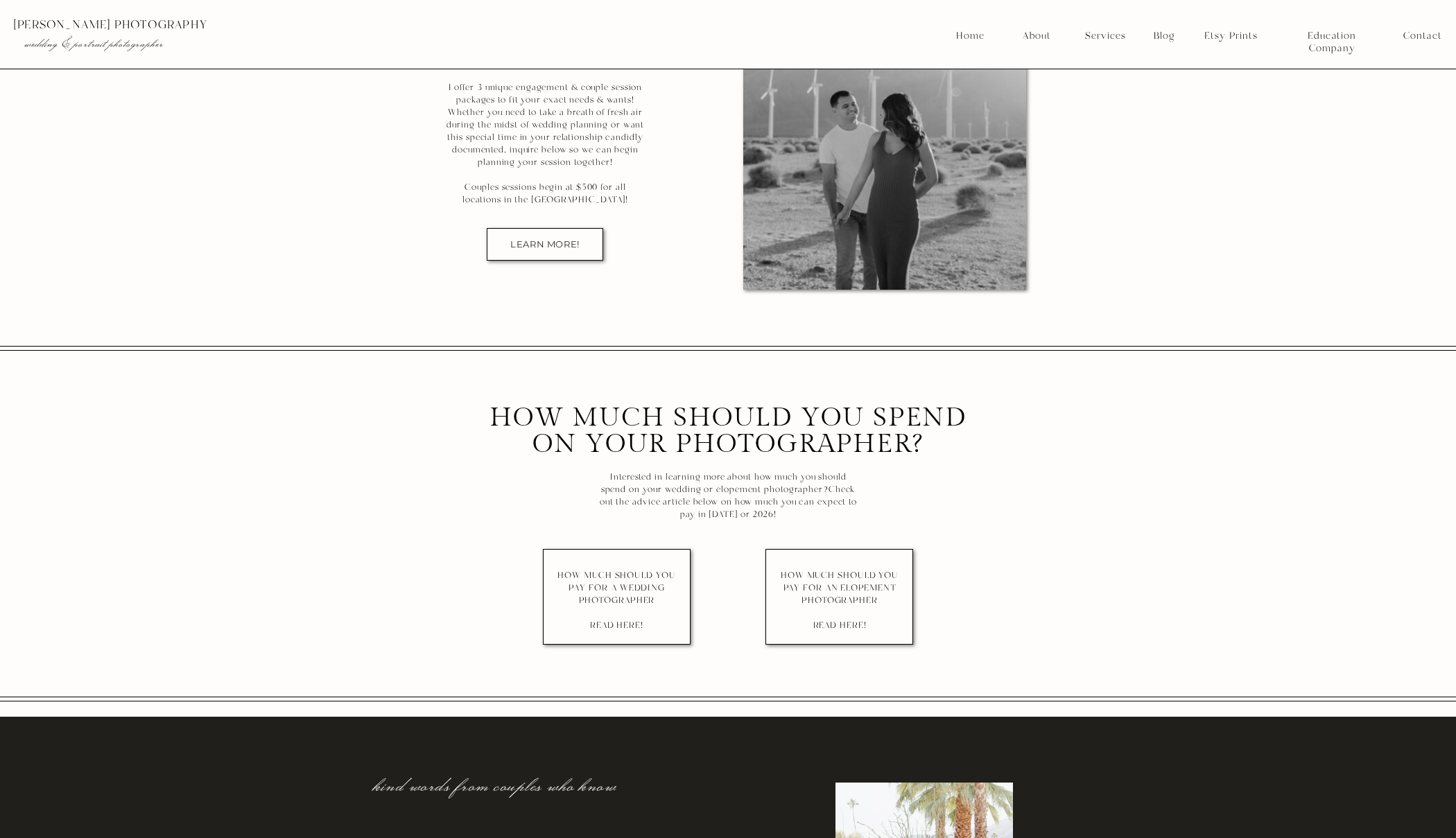
click at [736, 501] on p "Interested in learning more about how much you should spend on your wedding or …" at bounding box center [728, 496] width 264 height 52
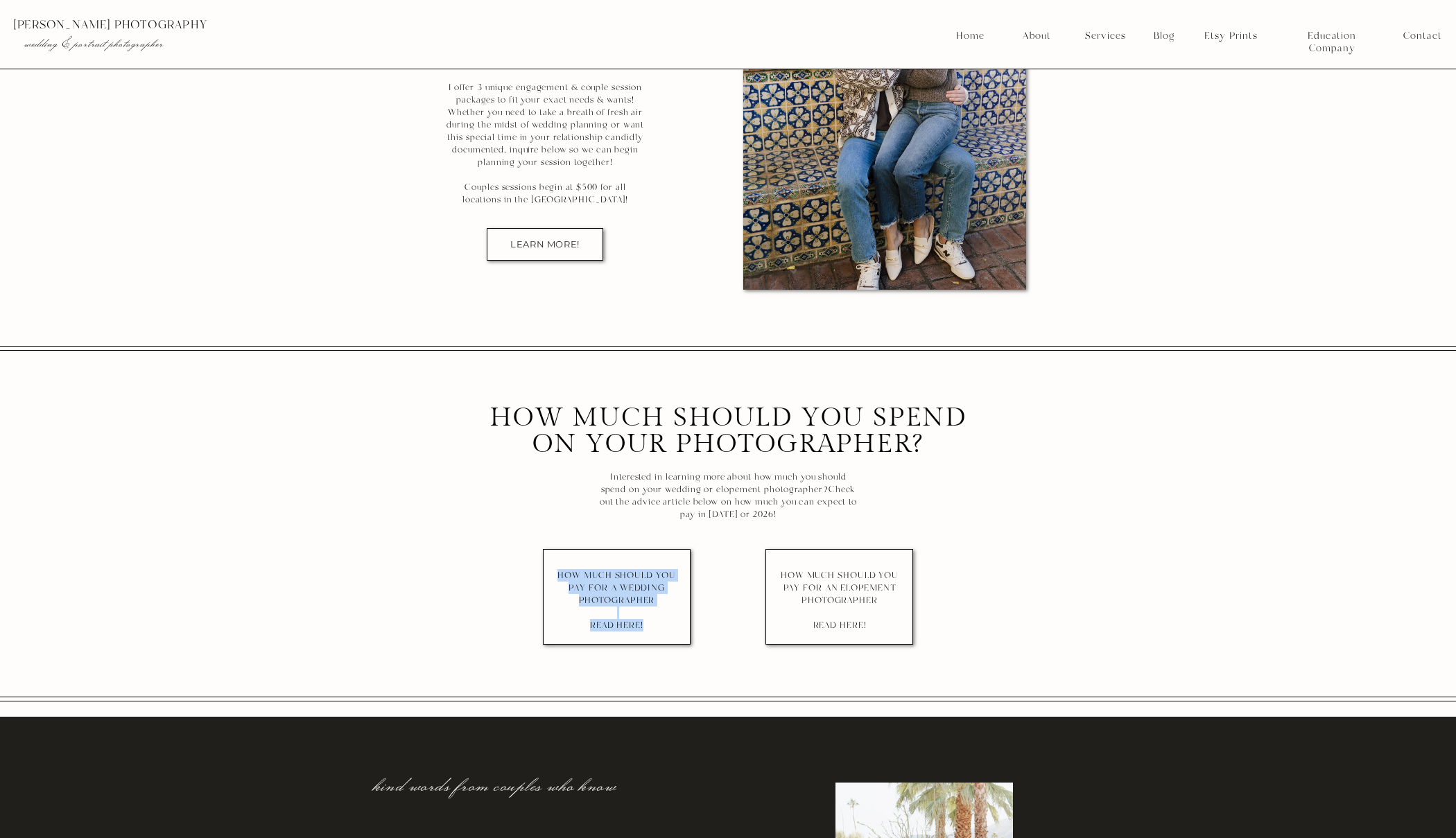
click at [602, 582] on nav "HOW MUCH SHOULD YOU PAY FOR A WEDDING PHOTOGRAPHER read here!" at bounding box center [616, 597] width 123 height 56
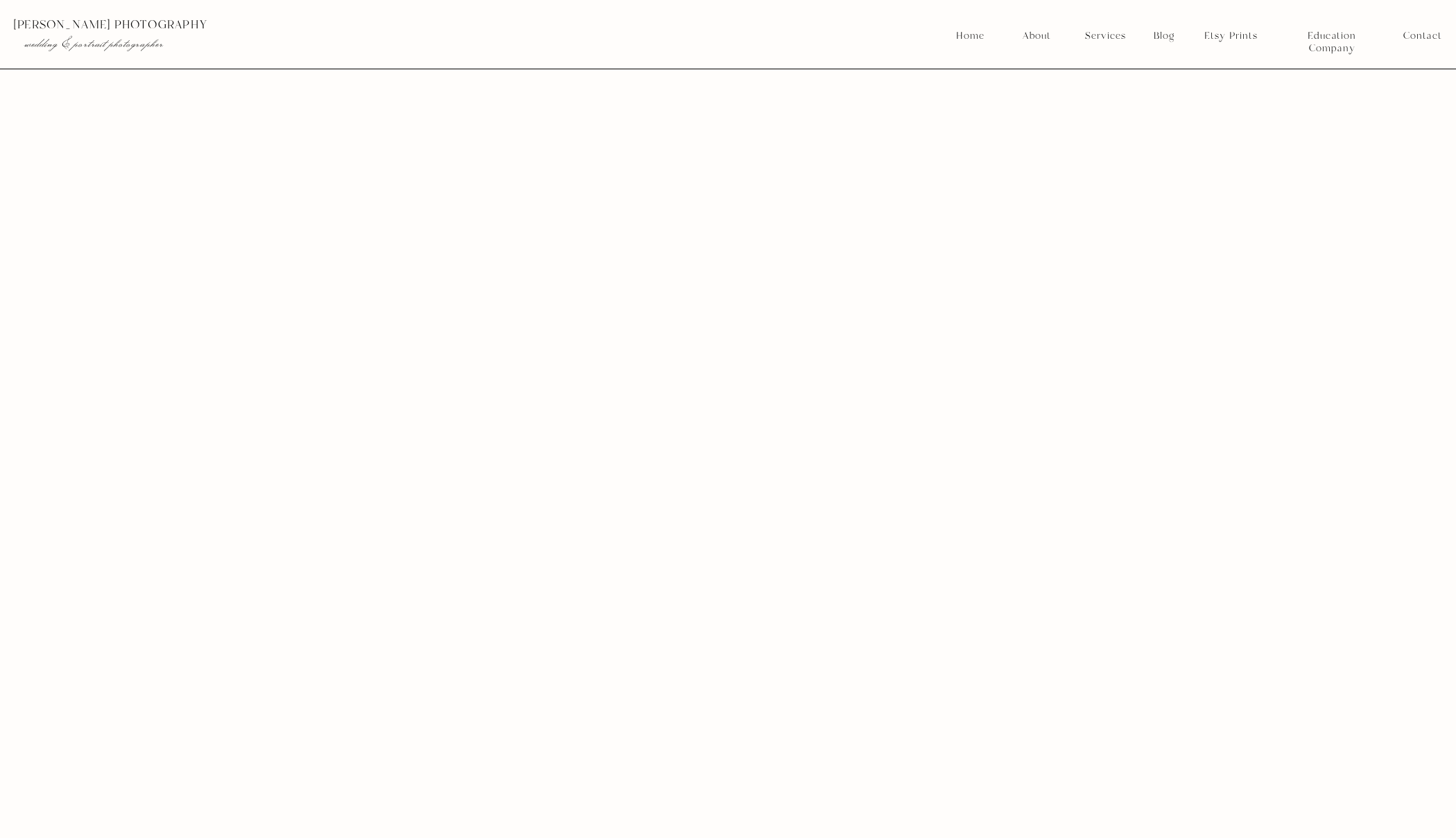
scroll to position [5825, 0]
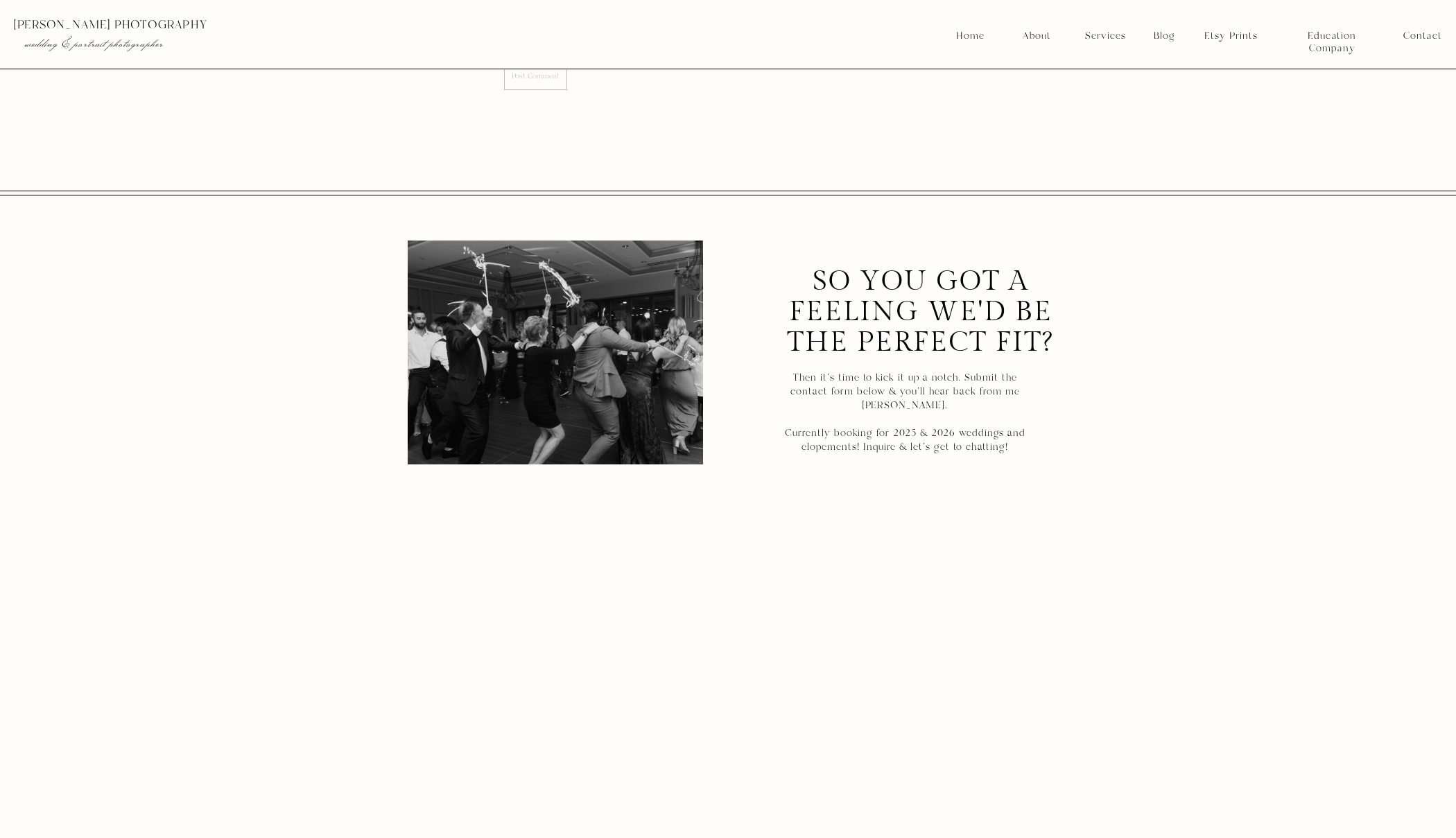
click at [1105, 36] on nav "Services" at bounding box center [1105, 36] width 52 height 13
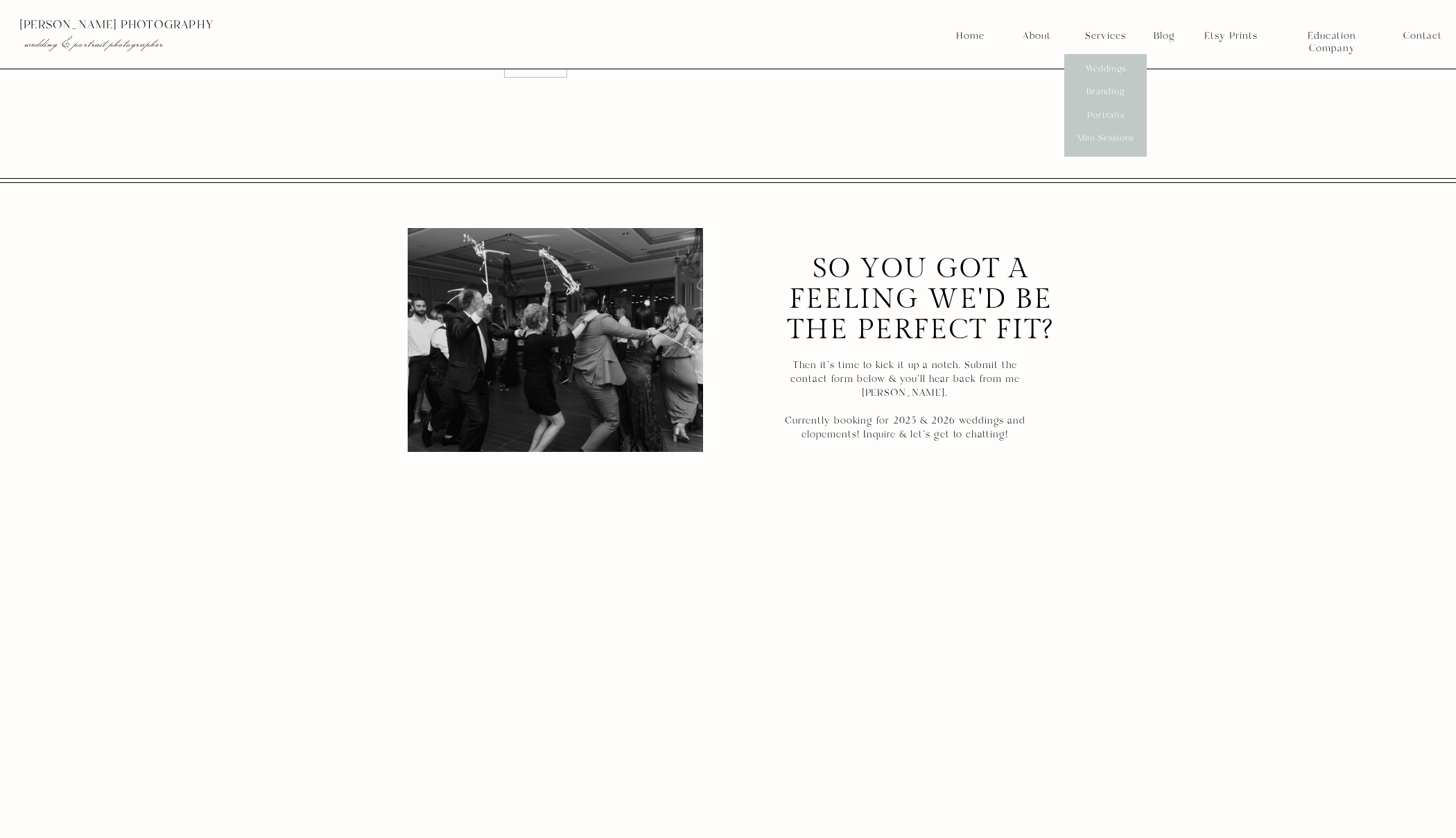
scroll to position [5844, 0]
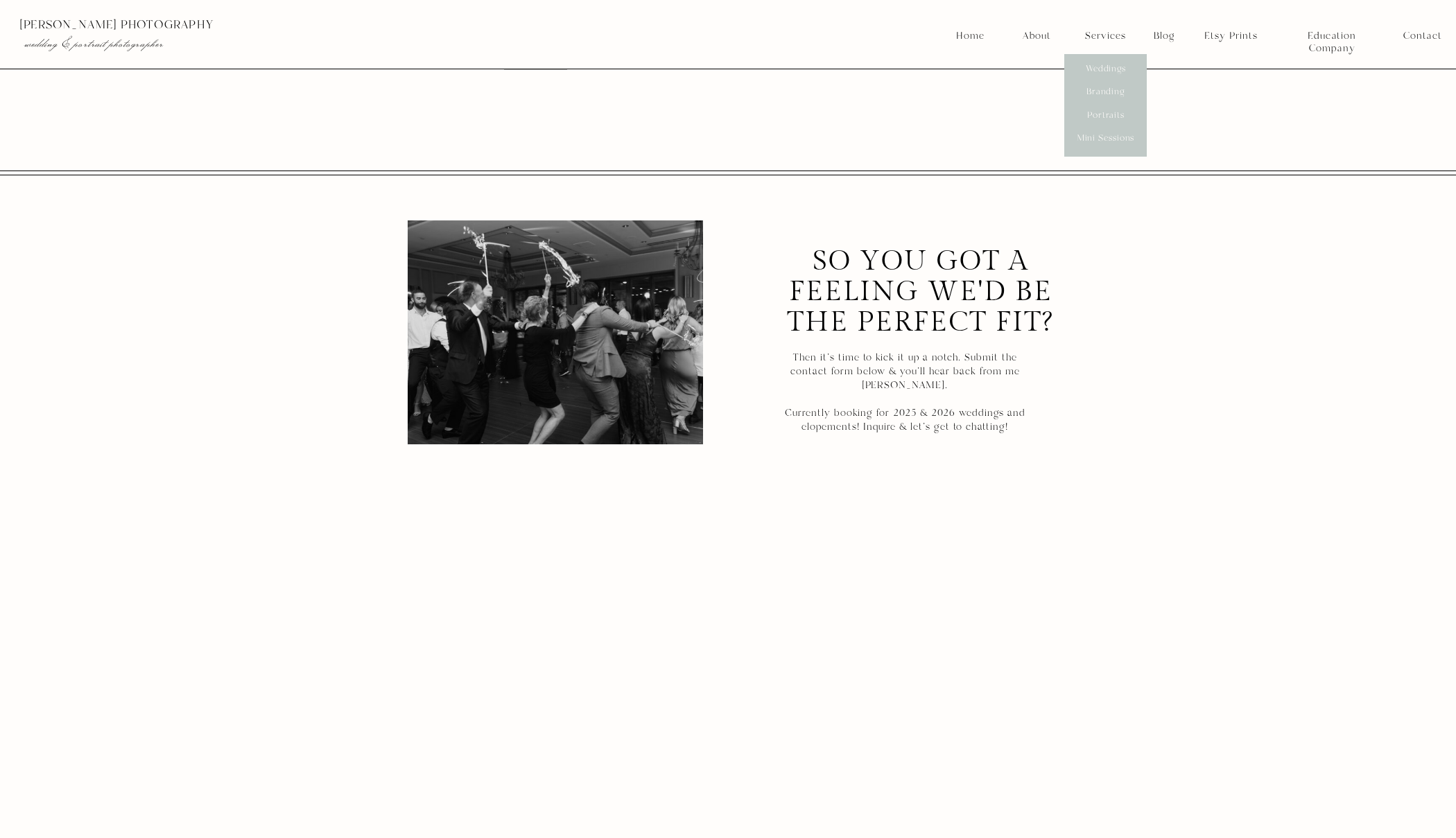
click at [952, 391] on h3 "Then it's time to kick it up a notch. Submit the contact form below & you'll he…" at bounding box center [905, 385] width 260 height 68
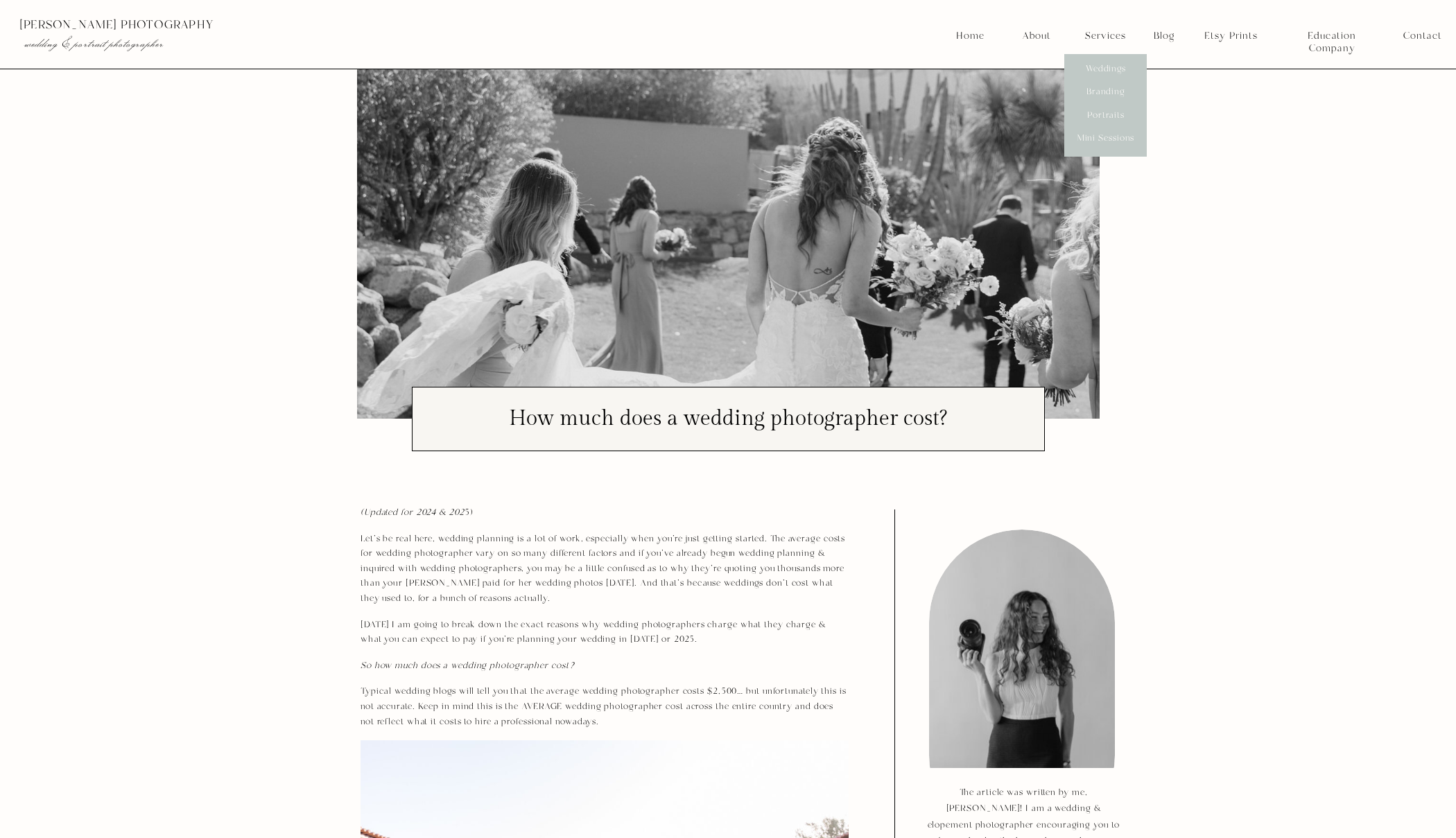
scroll to position [0, 0]
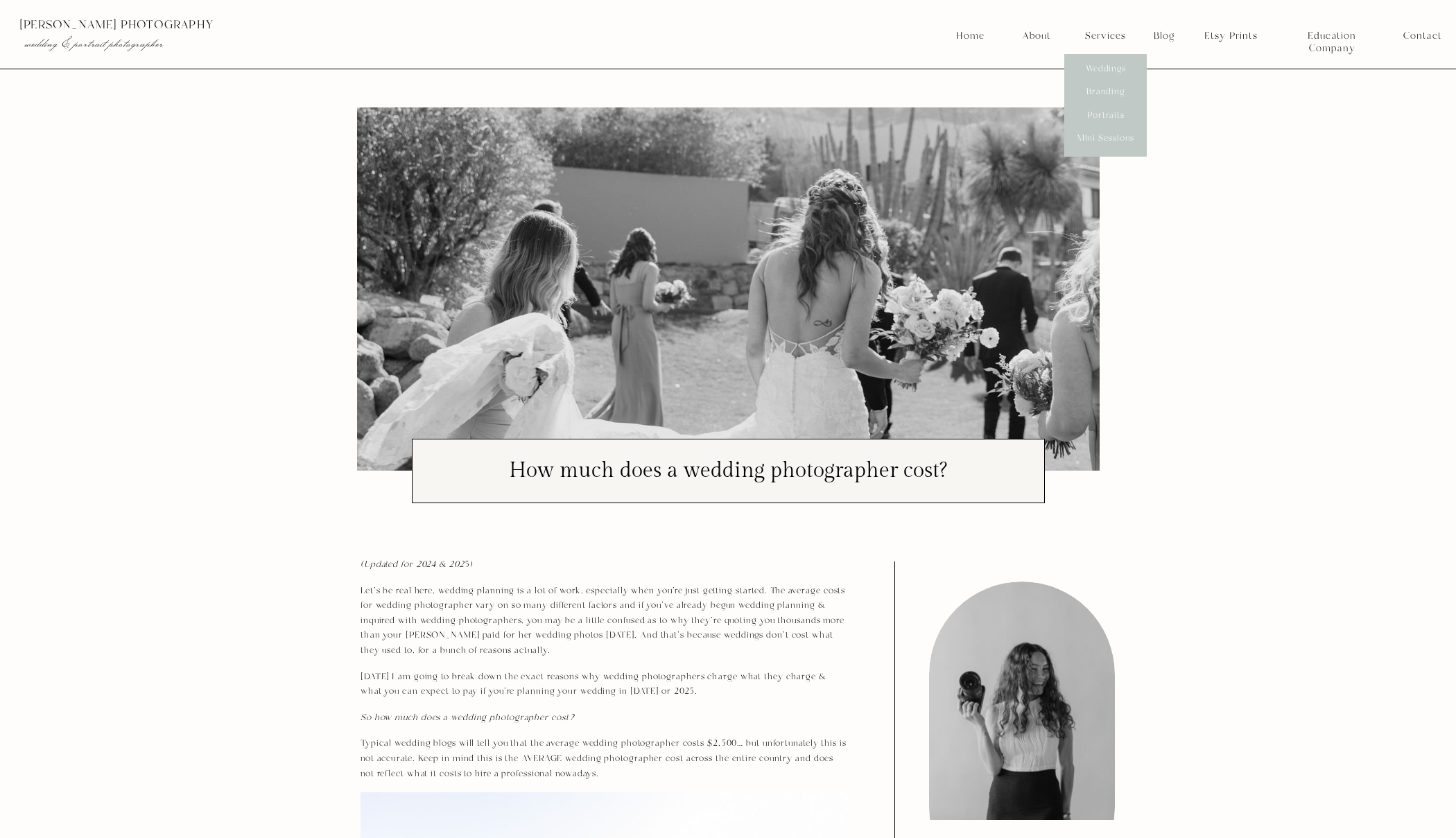
click at [1103, 40] on nav "Services" at bounding box center [1105, 36] width 52 height 13
